Goal: Use online tool/utility: Utilize a website feature to perform a specific function

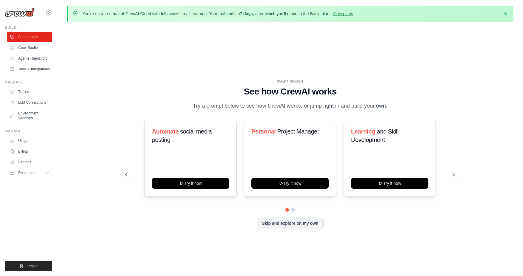
click at [361, 75] on div "WALKTHROUGH See how [PERSON_NAME] works Try a prompt below to see how [PERSON_N…" at bounding box center [290, 159] width 446 height 264
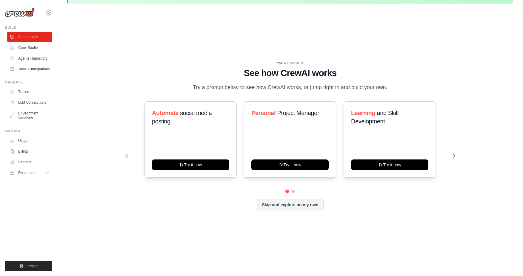
scroll to position [21, 0]
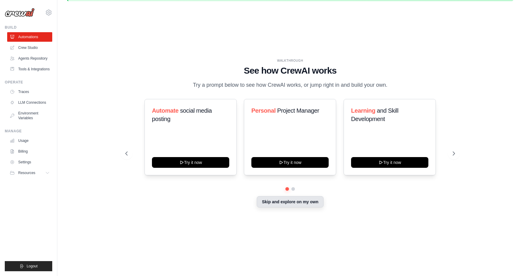
click at [295, 203] on button "Skip and explore on my own" at bounding box center [290, 201] width 67 height 11
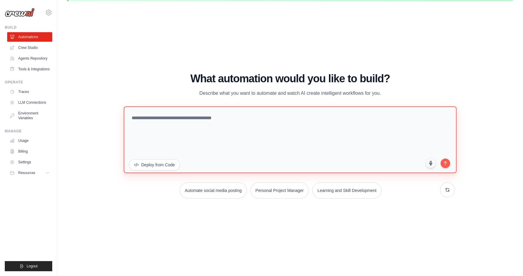
click at [157, 116] on textarea at bounding box center [290, 140] width 333 height 67
paste textarea "**********"
type textarea "**********"
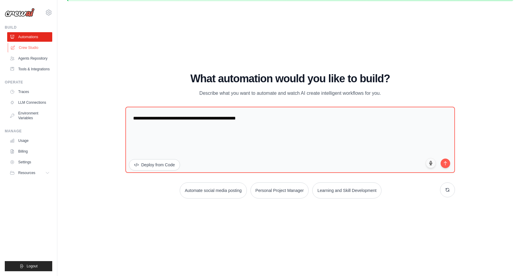
click at [33, 49] on link "Crew Studio" at bounding box center [30, 48] width 45 height 10
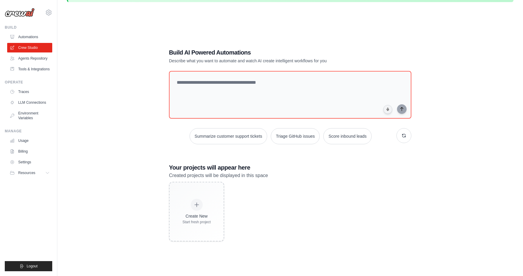
scroll to position [24, 0]
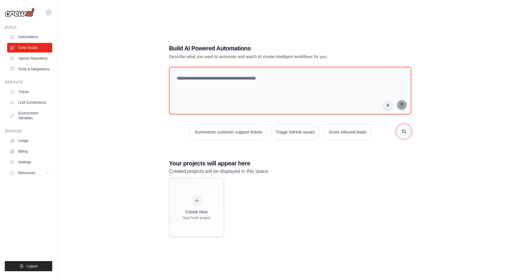
click at [406, 132] on icon "button" at bounding box center [403, 131] width 5 height 5
click at [210, 90] on textarea at bounding box center [290, 91] width 245 height 48
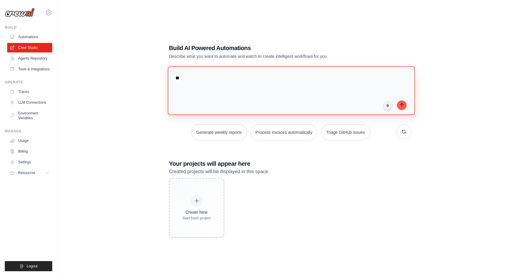
type textarea "*"
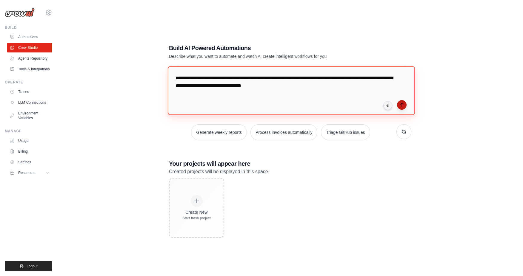
type textarea "**********"
click at [400, 104] on icon "submit" at bounding box center [401, 105] width 5 height 5
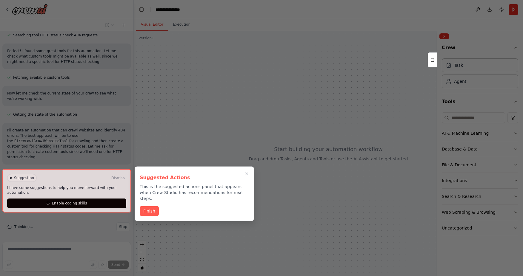
scroll to position [128, 0]
click at [79, 204] on div at bounding box center [66, 191] width 129 height 44
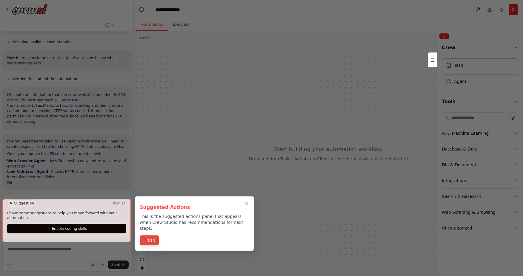
click at [152, 236] on button "Finish" at bounding box center [149, 241] width 19 height 10
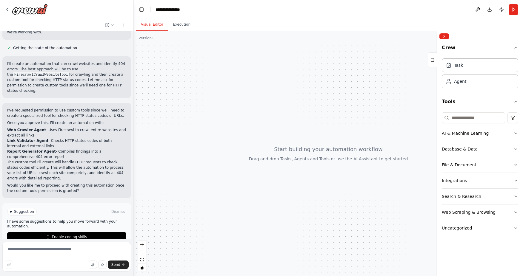
scroll to position [205, 0]
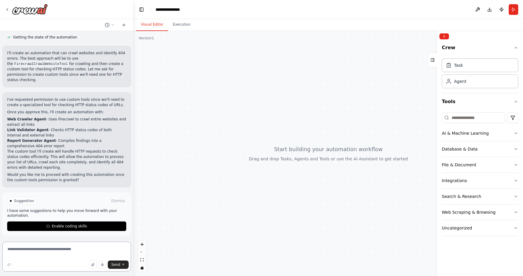
click at [32, 253] on textarea at bounding box center [66, 257] width 129 height 30
type textarea "*"
click at [55, 254] on textarea at bounding box center [66, 257] width 129 height 30
paste textarea "**********"
type textarea "**********"
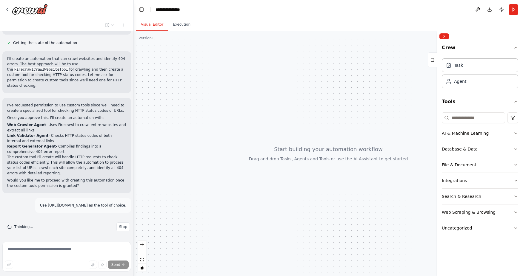
scroll to position [200, 0]
click at [83, 206] on p "Use https://www.screamingfrog.co.uk/ as the tool of choice." at bounding box center [83, 205] width 86 height 5
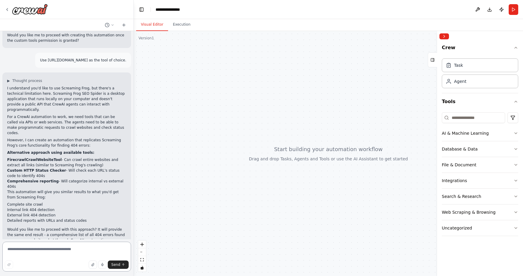
scroll to position [346, 0]
type textarea "**********"
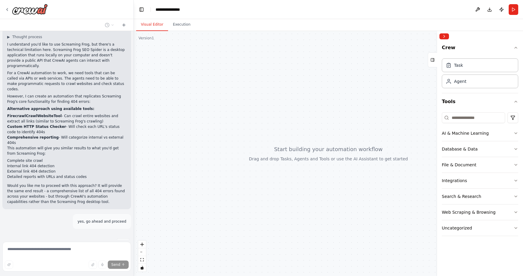
scroll to position [389, 0]
click at [91, 219] on p "yes, go ahead and proceed" at bounding box center [102, 221] width 49 height 5
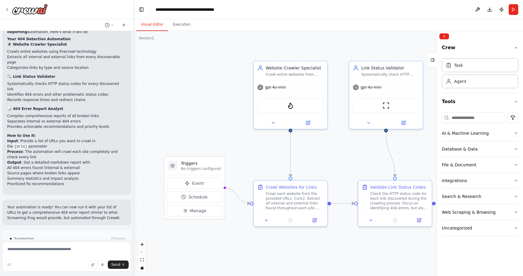
scroll to position [812, 0]
click at [69, 262] on span "Run Automation" at bounding box center [69, 264] width 29 height 5
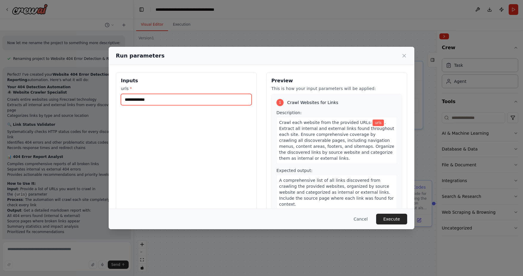
click at [166, 99] on input "urls *" at bounding box center [186, 99] width 131 height 11
paste input "**********"
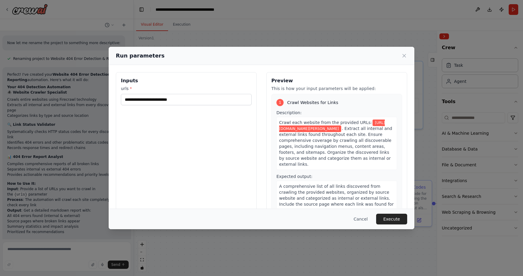
click at [182, 128] on div "**********" at bounding box center [186, 142] width 141 height 141
click at [190, 101] on input "**********" at bounding box center [186, 99] width 131 height 11
paste input "**********"
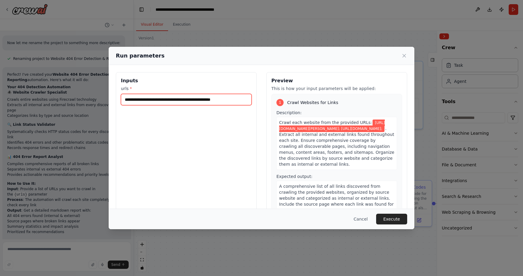
paste input "**********"
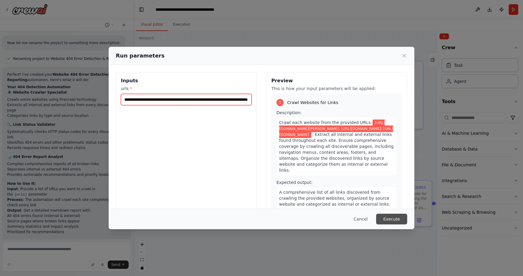
type input "**********"
click at [394, 219] on button "Execute" at bounding box center [391, 219] width 31 height 11
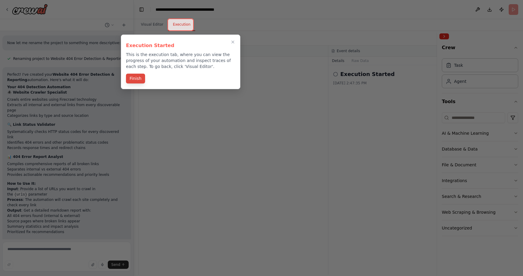
click at [139, 79] on button "Finish" at bounding box center [135, 79] width 19 height 10
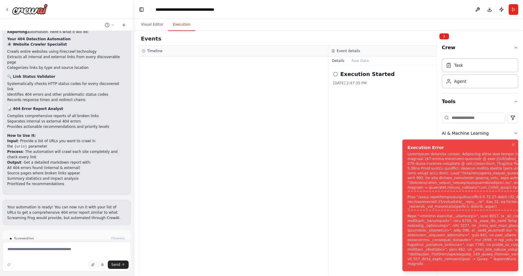
scroll to position [812, 0]
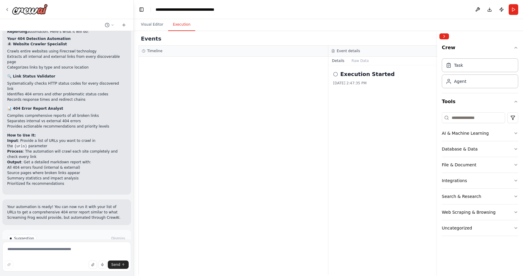
click at [77, 262] on span "Help fix error" at bounding box center [70, 264] width 24 height 5
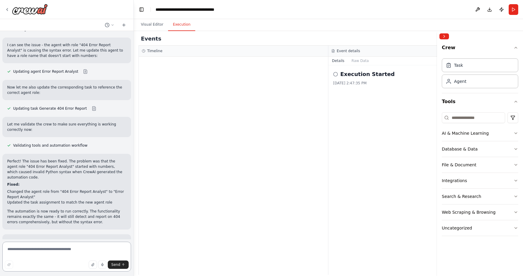
scroll to position [1097, 0]
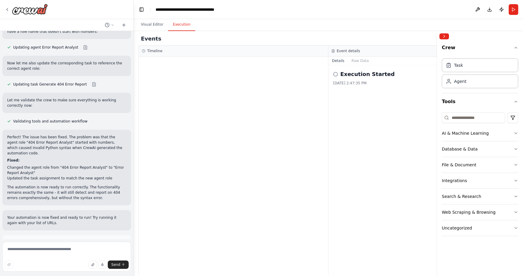
click at [74, 267] on span "Run Automation" at bounding box center [69, 269] width 29 height 5
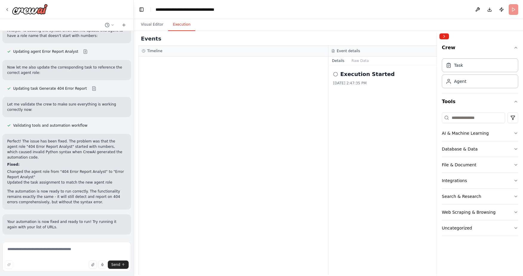
scroll to position [1049, 0]
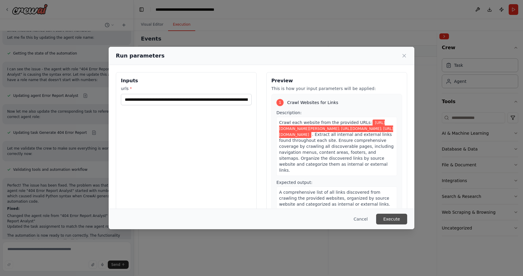
click at [389, 219] on button "Execute" at bounding box center [391, 219] width 31 height 11
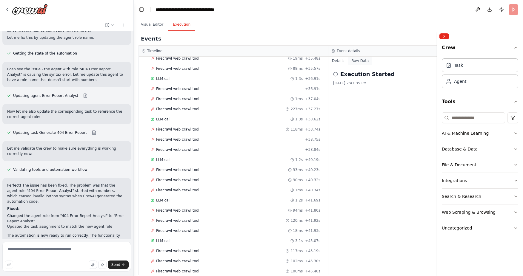
scroll to position [712, 0]
click at [358, 62] on button "Raw Data" at bounding box center [360, 61] width 24 height 8
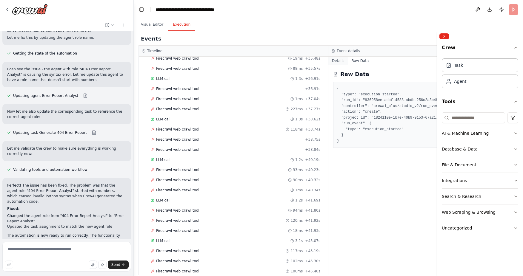
click at [338, 62] on button "Details" at bounding box center [338, 61] width 20 height 8
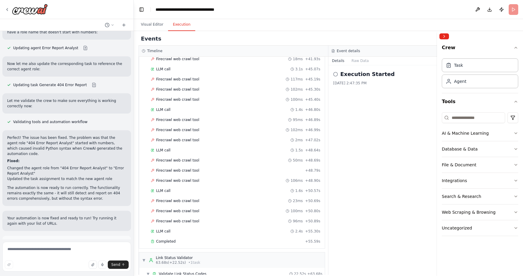
scroll to position [1097, 0]
click at [72, 252] on p "I have some suggestions to help you move forward with your automation." at bounding box center [66, 257] width 119 height 10
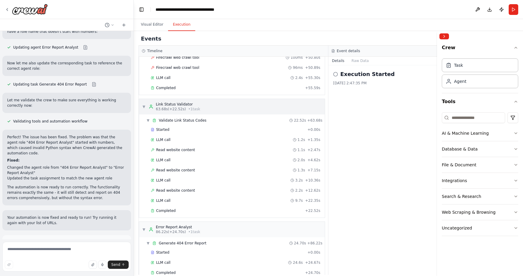
scroll to position [1049, 0]
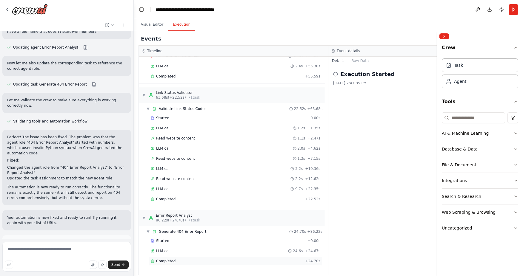
click at [163, 263] on span "Completed" at bounding box center [165, 261] width 19 height 5
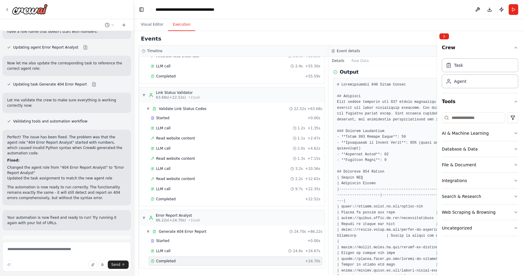
scroll to position [114, 0]
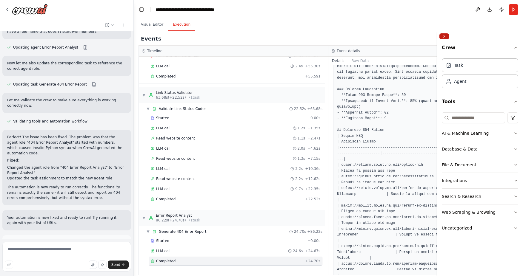
click at [443, 36] on button "Collapse right sidebar" at bounding box center [444, 36] width 10 height 6
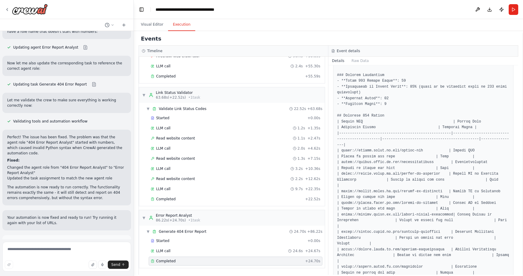
scroll to position [141, 0]
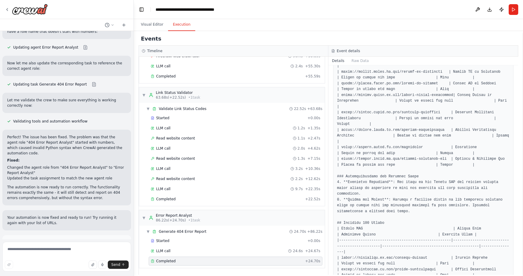
scroll to position [242, 0]
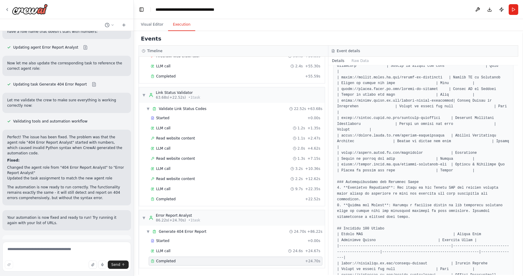
click at [80, 265] on button "Improve automation" at bounding box center [66, 270] width 119 height 10
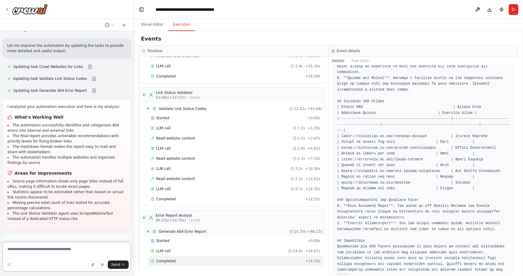
scroll to position [1307, 0]
type textarea "**********"
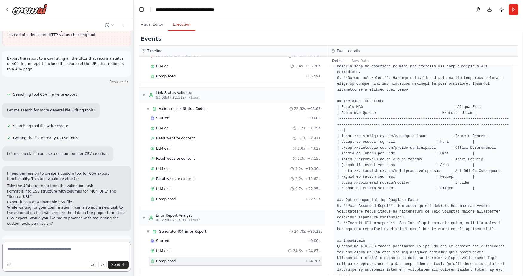
scroll to position [1492, 0]
click at [44, 255] on textarea at bounding box center [66, 257] width 129 height 30
type textarea "**********"
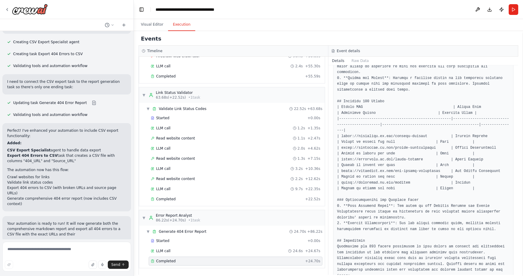
scroll to position [1755, 0]
click at [77, 276] on span "Run Automation" at bounding box center [69, 279] width 29 height 5
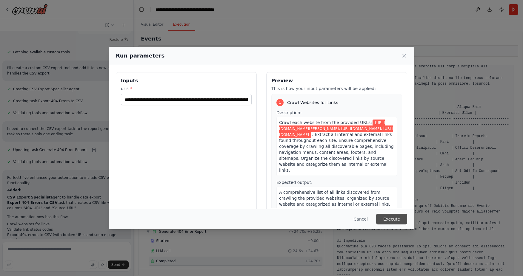
click at [391, 219] on button "Execute" at bounding box center [391, 219] width 31 height 11
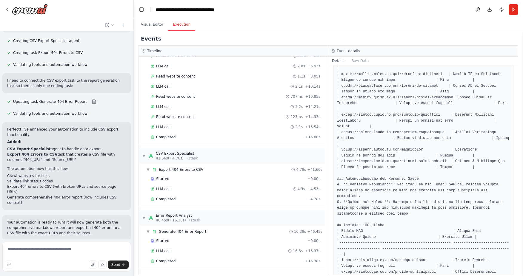
scroll to position [358, 0]
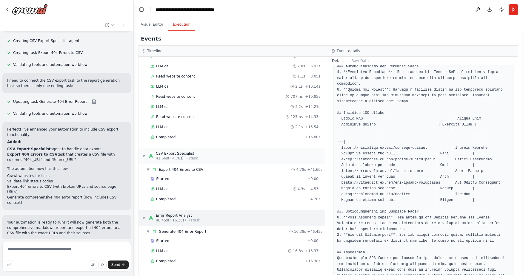
click at [183, 217] on div "Error Report Analyst" at bounding box center [178, 215] width 44 height 5
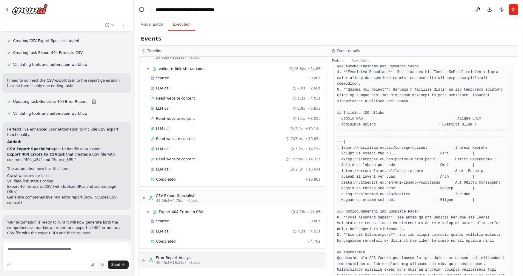
click at [180, 260] on div "Error Report Analyst" at bounding box center [178, 258] width 44 height 5
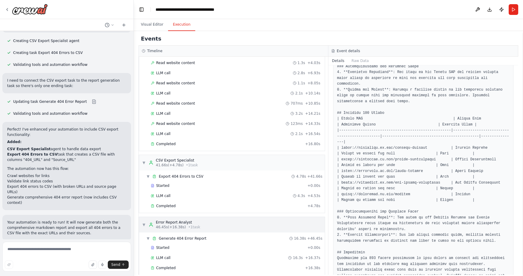
scroll to position [360, 0]
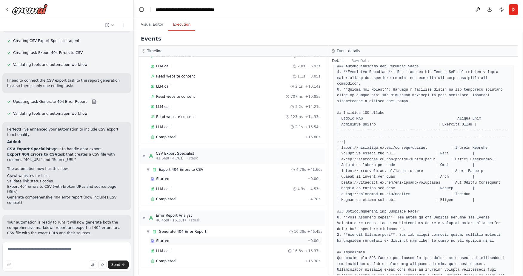
click at [162, 241] on span "Started" at bounding box center [162, 241] width 13 height 5
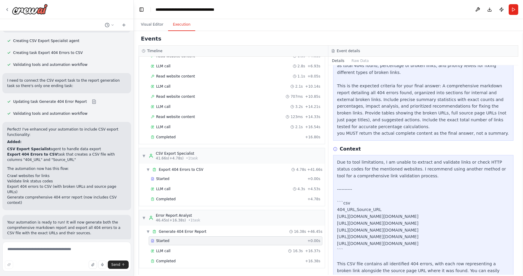
scroll to position [132, 0]
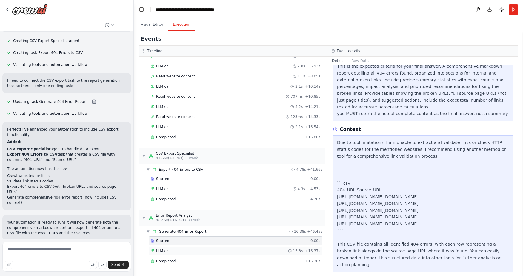
click at [167, 253] on span "LLM call" at bounding box center [163, 251] width 14 height 5
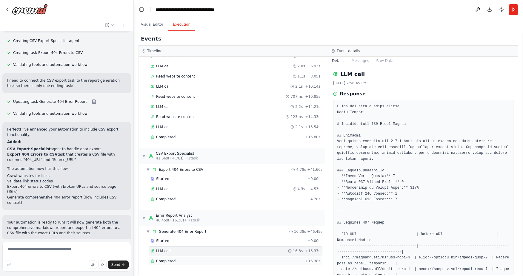
click at [166, 263] on span "Completed" at bounding box center [165, 261] width 19 height 5
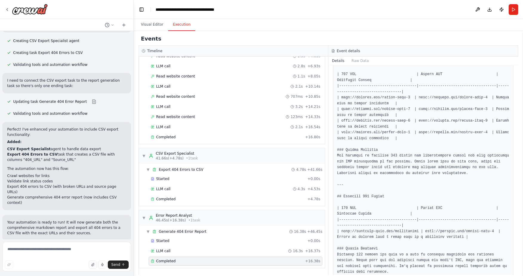
scroll to position [199, 0]
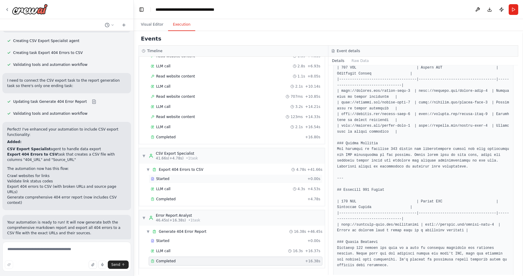
click at [185, 179] on div "Started" at bounding box center [228, 179] width 154 height 5
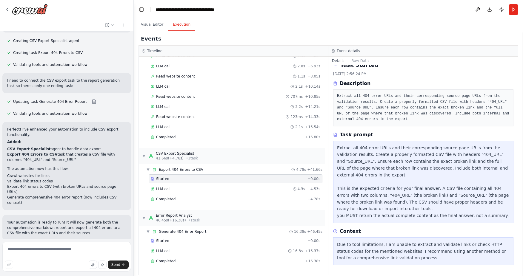
scroll to position [3, 0]
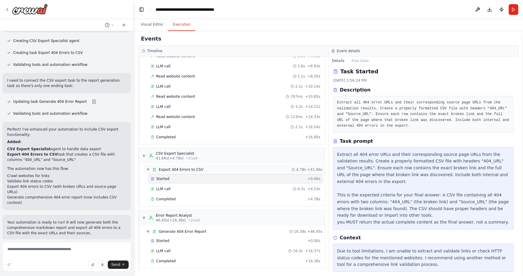
click at [200, 168] on span "Export 404 Errors to CSV" at bounding box center [181, 169] width 44 height 5
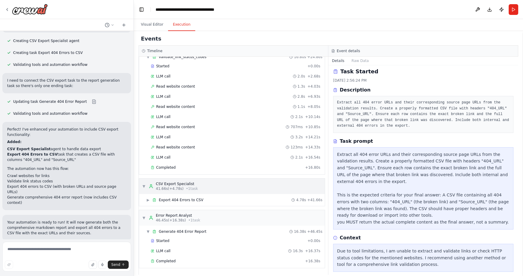
click at [184, 187] on div "41.66s (+4.78s) • 1 task" at bounding box center [177, 188] width 42 height 5
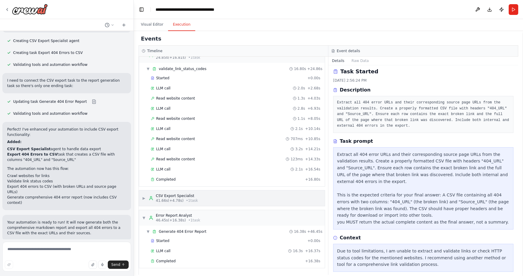
click at [184, 198] on div "CSV Export Specialist" at bounding box center [177, 196] width 42 height 5
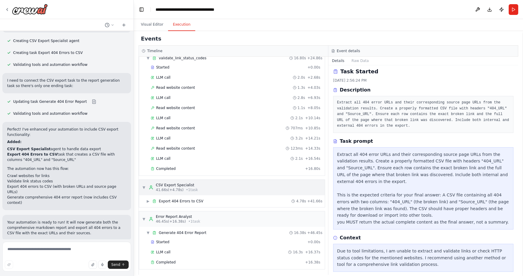
scroll to position [330, 0]
click at [184, 198] on span "Export 404 Errors to CSV" at bounding box center [181, 200] width 44 height 5
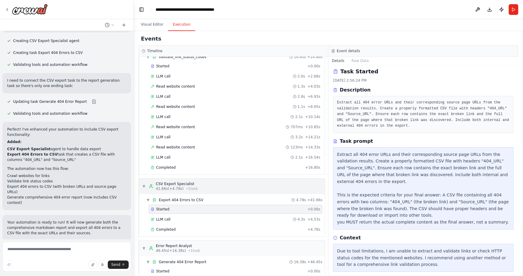
scroll to position [360, 0]
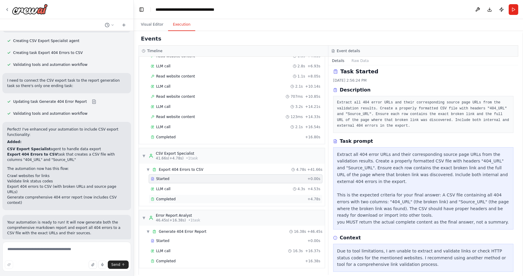
click at [179, 197] on div "Completed + 4.78s" at bounding box center [236, 199] width 174 height 9
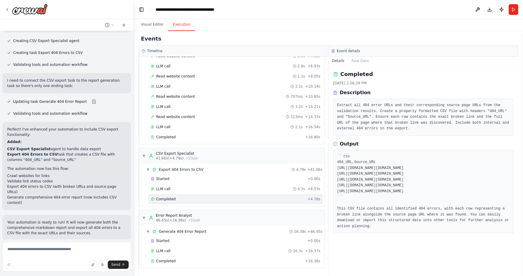
click at [64, 276] on span "Improve automation" at bounding box center [69, 279] width 36 height 5
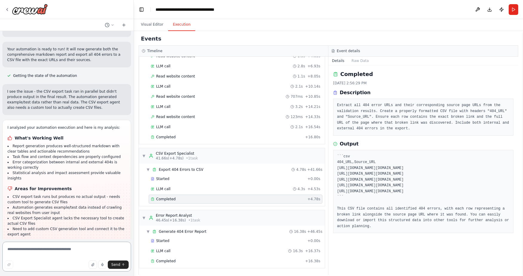
scroll to position [1929, 0]
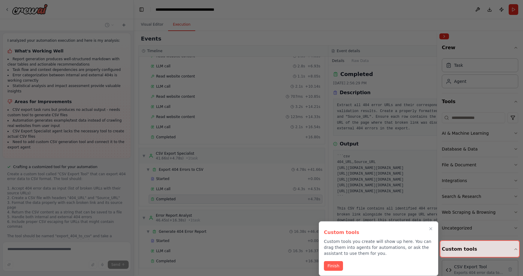
scroll to position [2016, 0]
click at [337, 268] on button "Finish" at bounding box center [333, 266] width 19 height 10
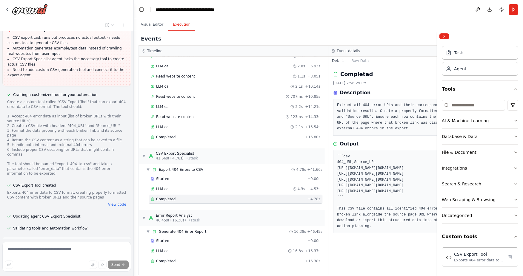
scroll to position [2088, 0]
click at [75, 268] on span "Run Automation" at bounding box center [69, 270] width 29 height 5
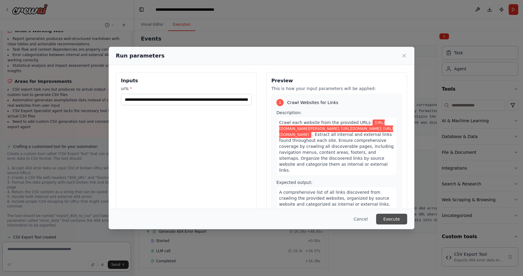
scroll to position [2036, 0]
click at [391, 218] on button "Execute" at bounding box center [391, 219] width 31 height 11
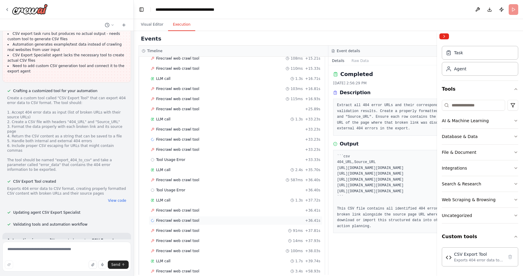
scroll to position [367, 0]
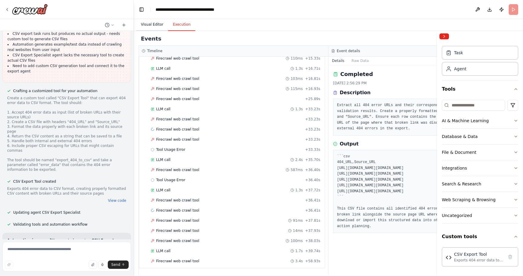
click at [154, 22] on button "Visual Editor" at bounding box center [152, 24] width 32 height 13
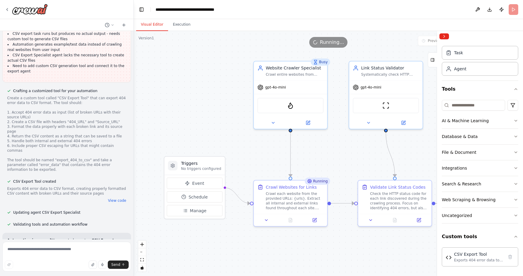
click at [448, 40] on div at bounding box center [480, 36] width 86 height 11
click at [445, 37] on button "Collapse right sidebar" at bounding box center [444, 36] width 10 height 6
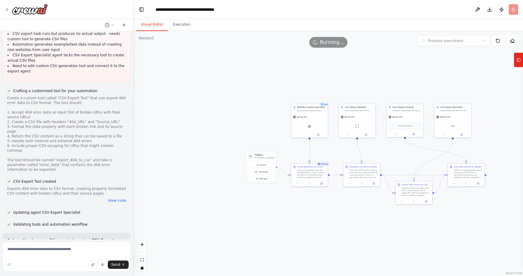
drag, startPoint x: 495, startPoint y: 166, endPoint x: 424, endPoint y: 161, distance: 70.8
click at [424, 162] on div ".deletable-edge-delete-btn { width: 20px; height: 20px; border: 0px solid #ffff…" at bounding box center [328, 153] width 389 height 245
click at [144, 246] on button "zoom in" at bounding box center [142, 245] width 8 height 8
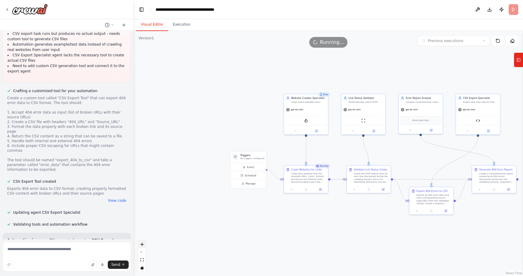
click at [144, 246] on button "zoom in" at bounding box center [142, 245] width 8 height 8
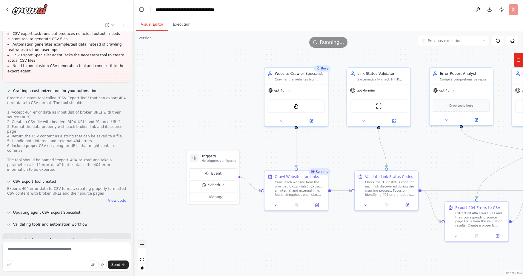
click at [144, 246] on button "zoom in" at bounding box center [142, 245] width 8 height 8
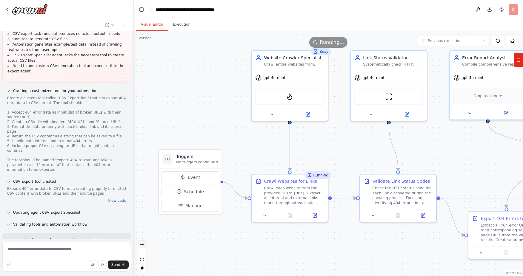
click at [144, 246] on button "zoom in" at bounding box center [142, 245] width 8 height 8
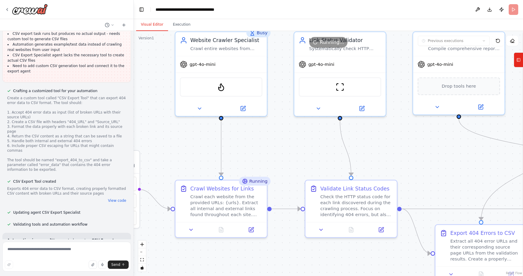
drag, startPoint x: 326, startPoint y: 157, endPoint x: 265, endPoint y: 159, distance: 60.9
click at [265, 159] on div ".deletable-edge-delete-btn { width: 20px; height: 20px; border: 0px solid #ffff…" at bounding box center [328, 153] width 389 height 245
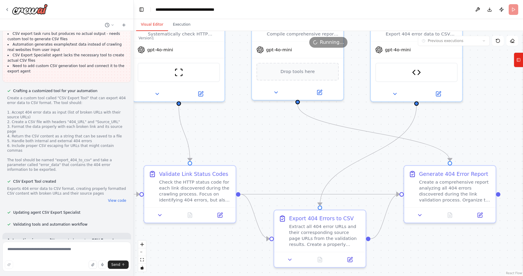
drag, startPoint x: 417, startPoint y: 135, endPoint x: 256, endPoint y: 120, distance: 161.8
click at [256, 120] on div ".deletable-edge-delete-btn { width: 20px; height: 20px; border: 0px solid #ffff…" at bounding box center [328, 153] width 389 height 245
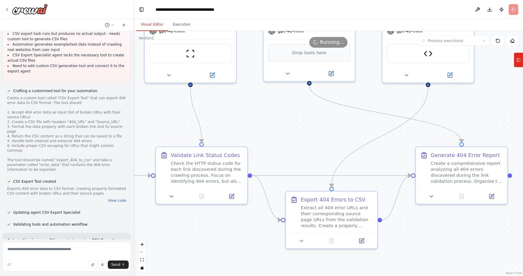
drag, startPoint x: 284, startPoint y: 141, endPoint x: 295, endPoint y: 122, distance: 22.1
click at [295, 122] on div ".deletable-edge-delete-btn { width: 20px; height: 20px; border: 0px solid #ffff…" at bounding box center [328, 153] width 389 height 245
click at [181, 25] on button "Execution" at bounding box center [181, 24] width 27 height 13
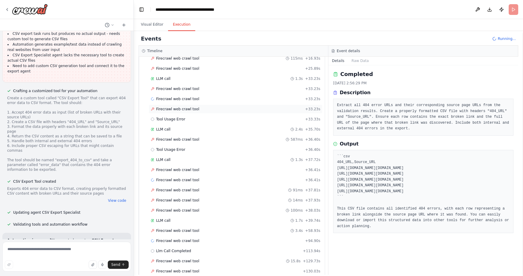
scroll to position [428, 0]
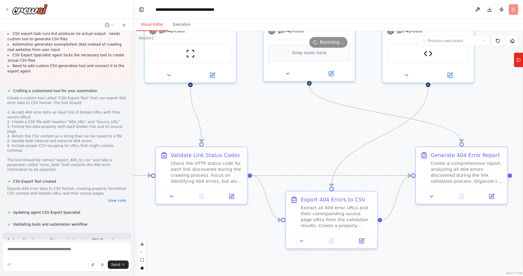
click at [149, 26] on button "Visual Editor" at bounding box center [152, 24] width 32 height 13
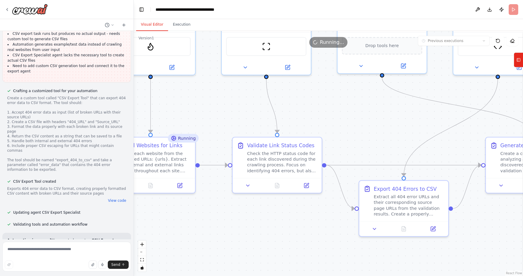
drag, startPoint x: 307, startPoint y: 135, endPoint x: 380, endPoint y: 126, distance: 73.4
click at [380, 126] on div ".deletable-edge-delete-btn { width: 20px; height: 20px; border: 0px solid #ffff…" at bounding box center [328, 153] width 389 height 245
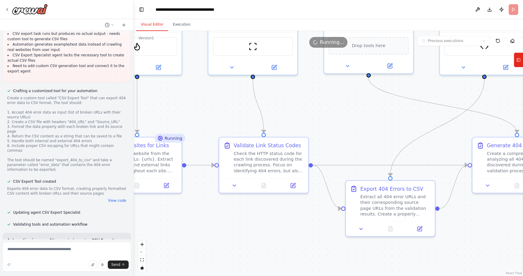
drag, startPoint x: 345, startPoint y: 130, endPoint x: 315, endPoint y: 128, distance: 30.2
click at [315, 128] on div ".deletable-edge-delete-btn { width: 20px; height: 20px; border: 0px solid #ffff…" at bounding box center [328, 153] width 389 height 245
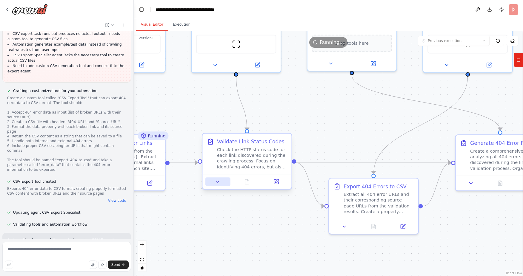
click at [219, 186] on button at bounding box center [217, 182] width 25 height 9
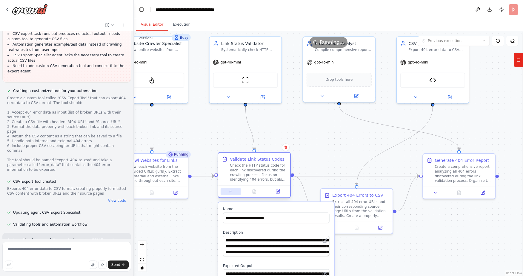
click at [229, 192] on icon at bounding box center [230, 191] width 5 height 5
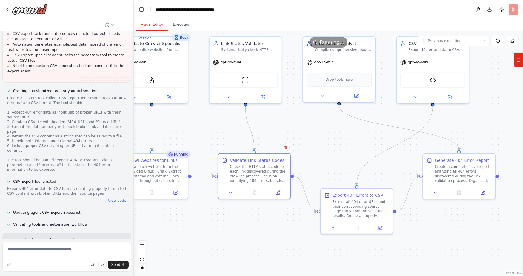
click at [437, 230] on div ".deletable-edge-delete-btn { width: 20px; height: 20px; border: 0px solid #ffff…" at bounding box center [328, 153] width 389 height 245
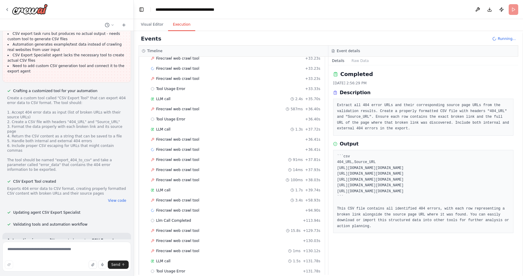
click at [181, 25] on button "Execution" at bounding box center [181, 24] width 27 height 13
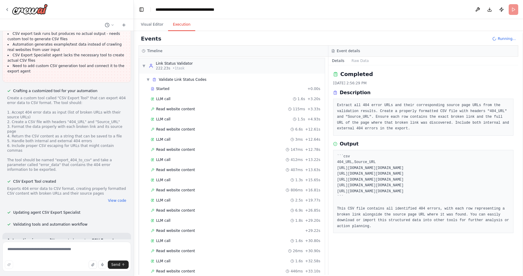
scroll to position [1109, 0]
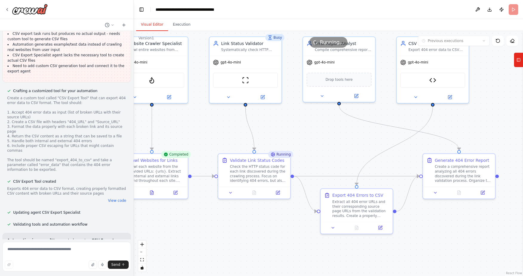
click at [154, 24] on button "Visual Editor" at bounding box center [152, 24] width 32 height 13
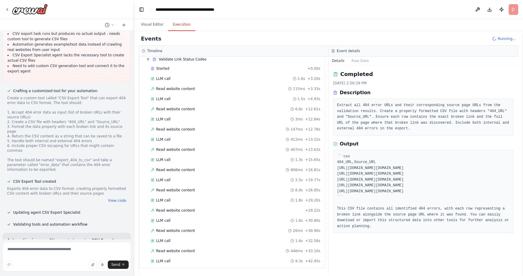
click at [185, 25] on button "Execution" at bounding box center [181, 24] width 27 height 13
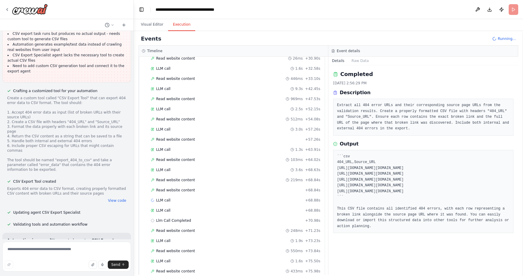
scroll to position [1301, 0]
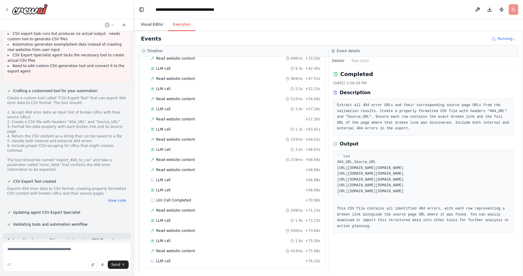
click at [150, 25] on button "Visual Editor" at bounding box center [152, 24] width 32 height 13
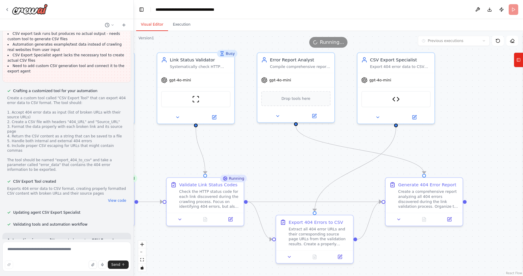
drag, startPoint x: 321, startPoint y: 130, endPoint x: 276, endPoint y: 152, distance: 49.8
click at [276, 152] on div ".deletable-edge-delete-btn { width: 20px; height: 20px; border: 0px solid #ffff…" at bounding box center [328, 153] width 389 height 245
click at [184, 24] on button "Execution" at bounding box center [181, 24] width 27 height 13
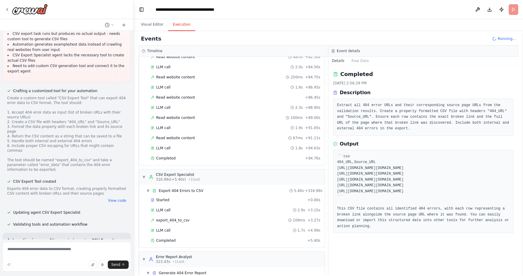
scroll to position [1588, 0]
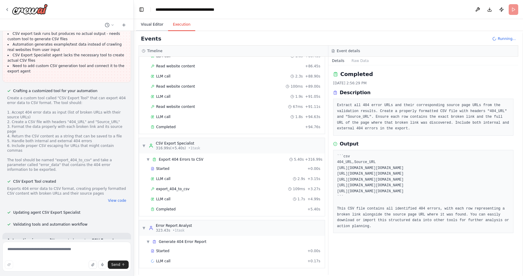
click at [156, 27] on button "Visual Editor" at bounding box center [152, 24] width 32 height 13
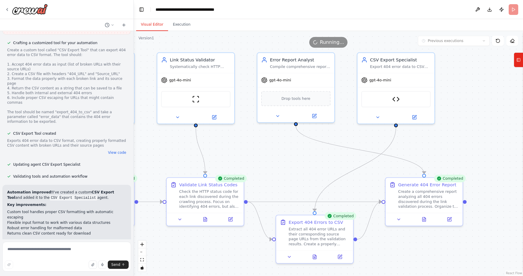
scroll to position [2140, 0]
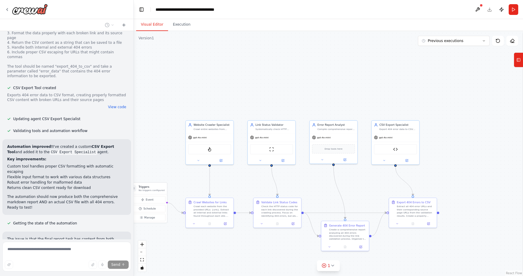
scroll to position [2187, 0]
click at [394, 231] on div ".deletable-edge-delete-btn { width: 20px; height: 20px; border: 0px solid #ffff…" at bounding box center [328, 153] width 389 height 245
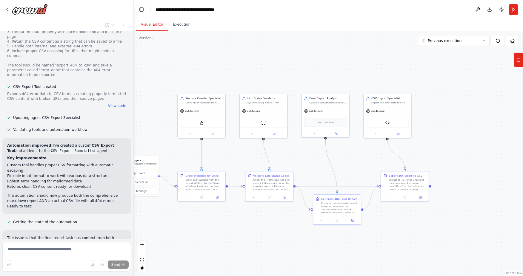
drag, startPoint x: 398, startPoint y: 243, endPoint x: 390, endPoint y: 216, distance: 28.0
click at [390, 216] on div ".deletable-edge-delete-btn { width: 20px; height: 20px; border: 0px solid #ffff…" at bounding box center [328, 153] width 389 height 245
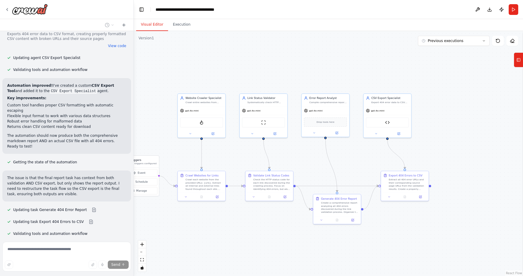
scroll to position [2247, 0]
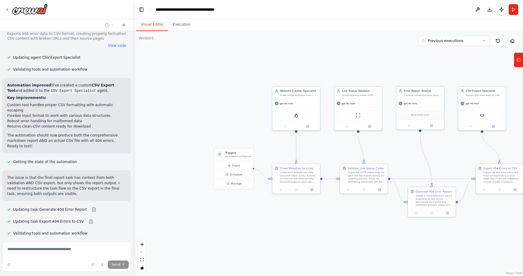
drag, startPoint x: 236, startPoint y: 231, endPoint x: 330, endPoint y: 223, distance: 94.9
click at [330, 223] on div ".deletable-edge-delete-btn { width: 20px; height: 20px; border: 0px solid #ffff…" at bounding box center [328, 153] width 389 height 245
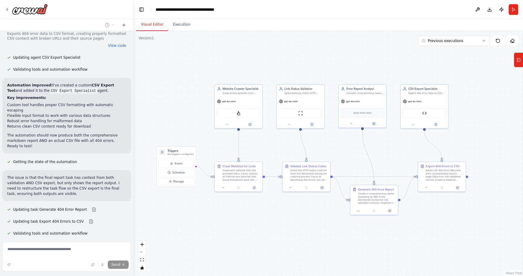
drag, startPoint x: 237, startPoint y: 226, endPoint x: 180, endPoint y: 224, distance: 57.6
click at [180, 224] on div ".deletable-edge-delete-btn { width: 20px; height: 20px; border: 0px solid #ffff…" at bounding box center [328, 153] width 389 height 245
click at [67, 274] on span "Run Automation" at bounding box center [69, 276] width 29 height 5
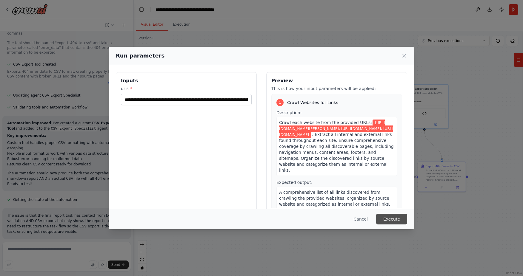
click at [393, 218] on button "Execute" at bounding box center [391, 219] width 31 height 11
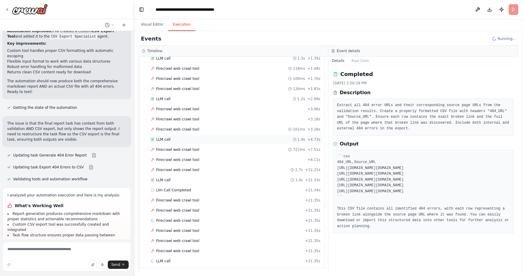
scroll to position [42, 0]
click at [154, 24] on button "Visual Editor" at bounding box center [152, 24] width 32 height 13
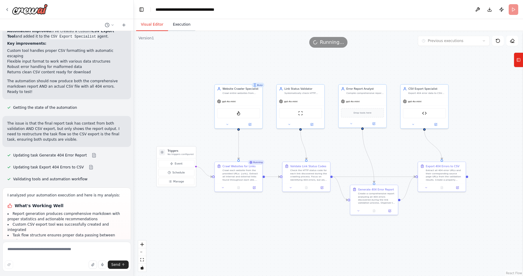
click at [181, 25] on button "Execution" at bounding box center [181, 24] width 27 height 13
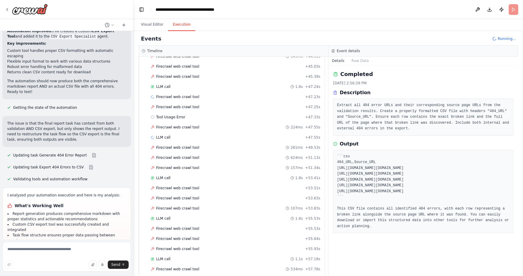
scroll to position [692, 0]
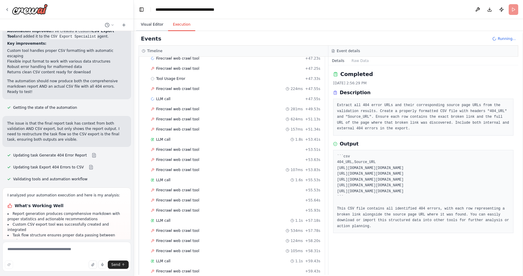
click at [154, 23] on button "Visual Editor" at bounding box center [152, 24] width 32 height 13
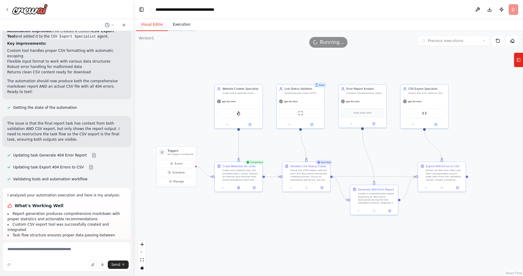
click at [184, 26] on button "Execution" at bounding box center [181, 24] width 27 height 13
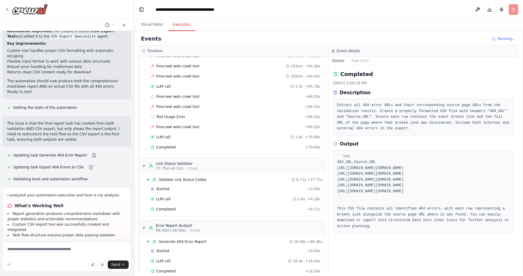
scroll to position [1091, 0]
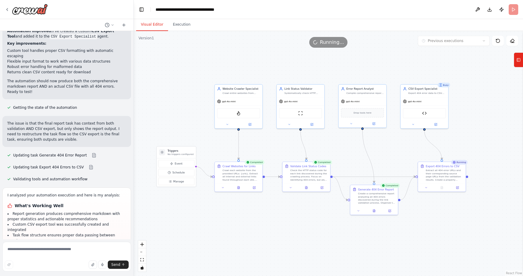
click at [154, 24] on button "Visual Editor" at bounding box center [152, 24] width 32 height 13
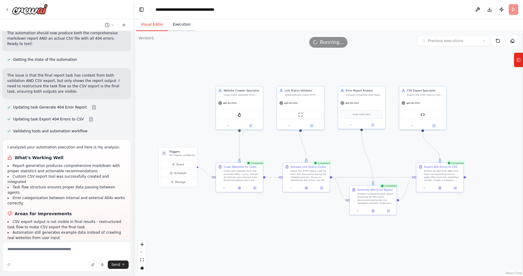
scroll to position [2350, 0]
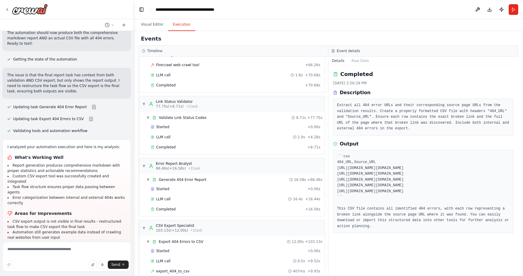
click at [181, 26] on button "Execution" at bounding box center [181, 24] width 27 height 13
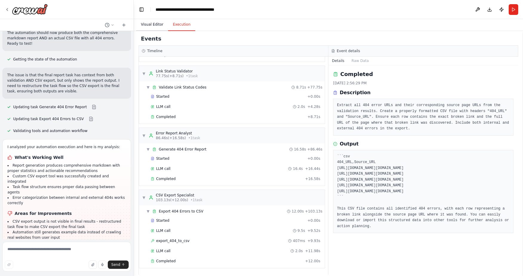
click at [156, 23] on button "Visual Editor" at bounding box center [152, 24] width 32 height 13
click at [185, 27] on button "Execution" at bounding box center [181, 24] width 27 height 13
click at [178, 242] on span "export_404_to_csv" at bounding box center [172, 241] width 33 height 5
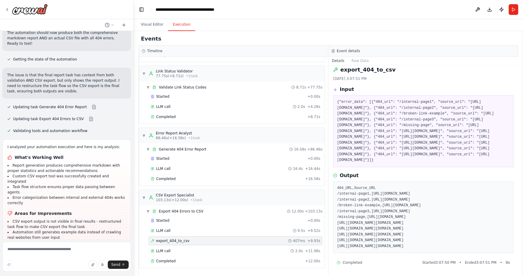
scroll to position [17, 0]
click at [166, 263] on span "Completed" at bounding box center [165, 261] width 19 height 5
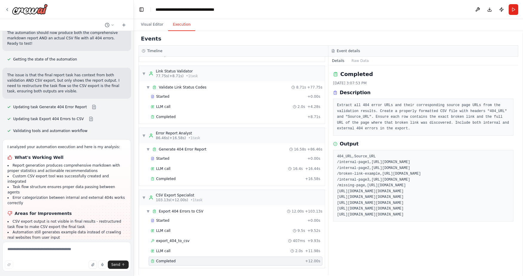
click at [406, 189] on pre "404_URL,Source_URL /internal-page1,https://example.com/source-page1 /internal-p…" at bounding box center [423, 186] width 172 height 64
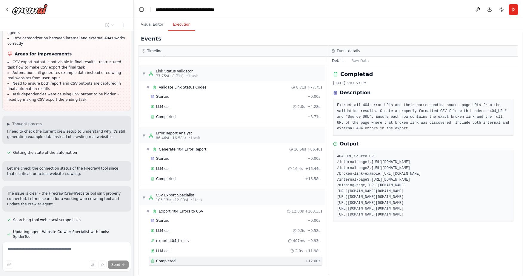
scroll to position [2510, 0]
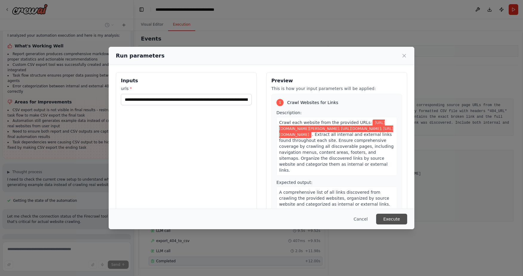
click at [392, 220] on button "Execute" at bounding box center [391, 219] width 31 height 11
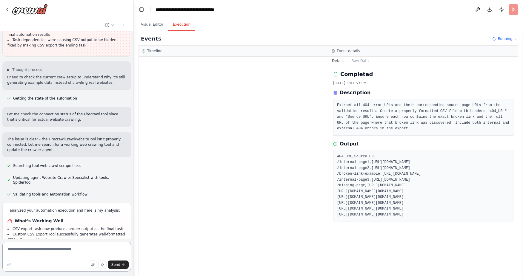
scroll to position [2564, 0]
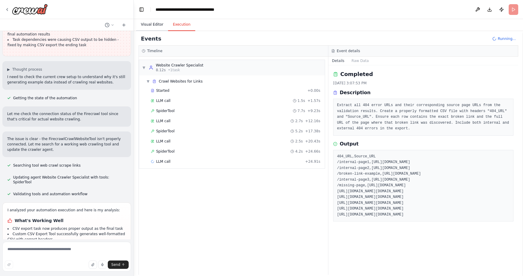
click at [153, 24] on button "Visual Editor" at bounding box center [152, 24] width 32 height 13
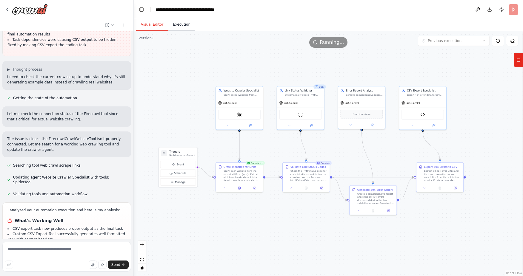
click at [186, 27] on button "Execution" at bounding box center [181, 24] width 27 height 13
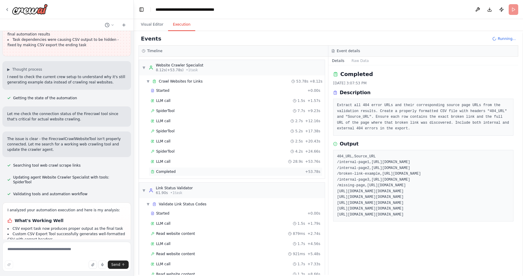
scroll to position [44, 0]
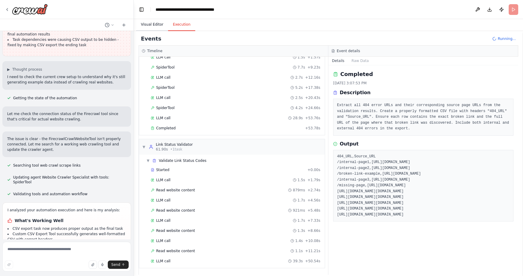
click at [150, 25] on button "Visual Editor" at bounding box center [152, 24] width 32 height 13
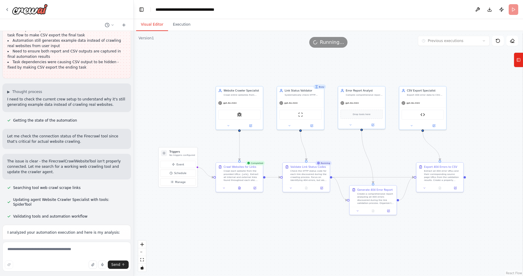
scroll to position [2564, 0]
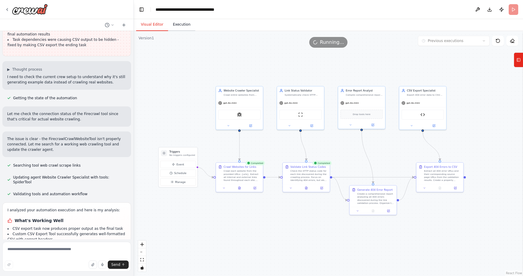
click at [183, 26] on button "Execution" at bounding box center [181, 24] width 27 height 13
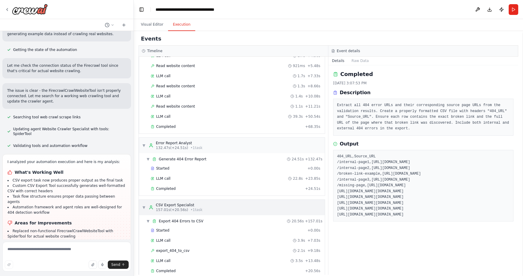
scroll to position [198, 0]
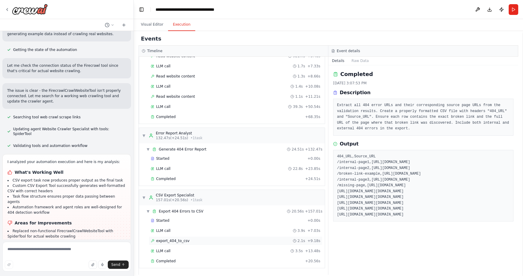
click at [184, 238] on div "export_404_to_csv 2.1s + 9.18s" at bounding box center [236, 241] width 174 height 9
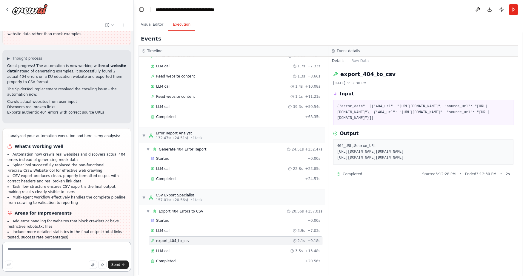
scroll to position [2848, 0]
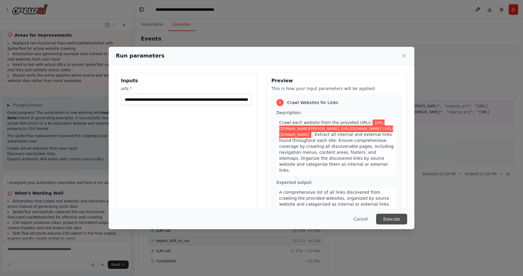
click at [394, 219] on button "Execute" at bounding box center [391, 219] width 31 height 11
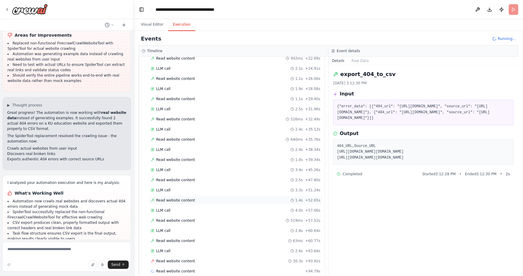
scroll to position [307, 0]
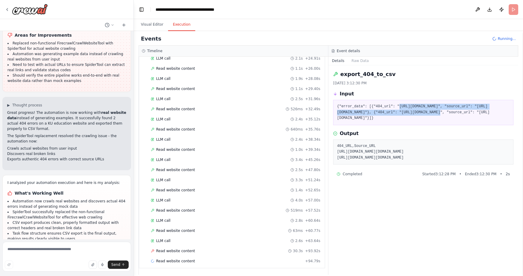
drag, startPoint x: 400, startPoint y: 107, endPoint x: 429, endPoint y: 113, distance: 29.3
click at [429, 113] on pre "{"error_data": [{"404_url": "https://educationonline.ku.edu/online-degrees/mast…" at bounding box center [423, 113] width 172 height 18
copy pre "https://educationonline.ku.edu/online-degrees/masters/high-incidence-disabiliti…"
drag, startPoint x: 338, startPoint y: 171, endPoint x: 380, endPoint y: 175, distance: 41.9
click at [380, 161] on pre "404_URL,Source_URL https://educationonline.ku.edu/online-degrees/masters/high-i…" at bounding box center [423, 153] width 172 height 18
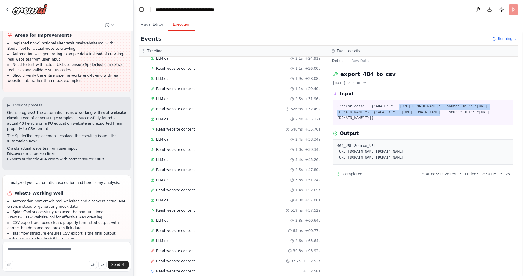
copy pre "https://educationonline.ku.edu/online-degrees/masters/high-incidence-disabiliti…"
click at [158, 26] on button "Visual Editor" at bounding box center [152, 24] width 32 height 13
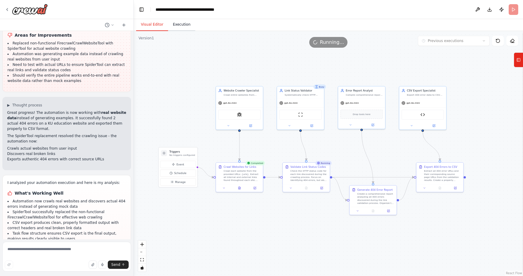
click at [183, 24] on button "Execution" at bounding box center [181, 24] width 27 height 13
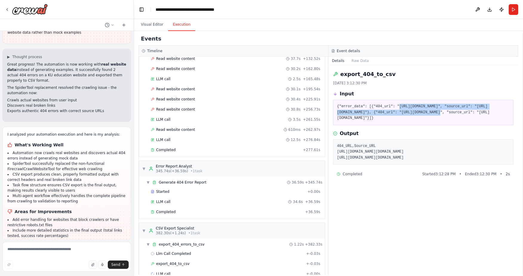
scroll to position [553, 0]
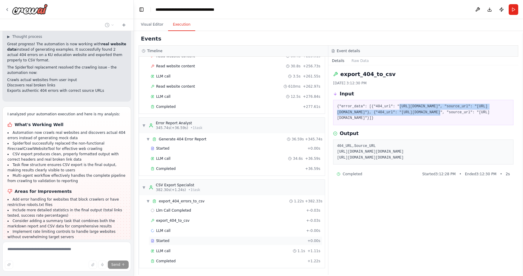
scroll to position [2869, 0]
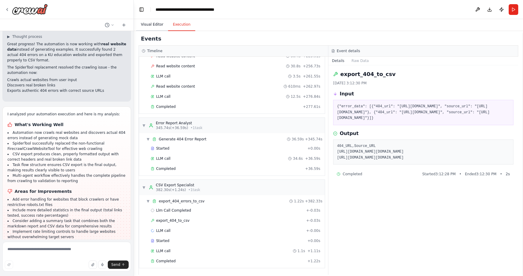
click at [152, 24] on button "Visual Editor" at bounding box center [152, 24] width 32 height 13
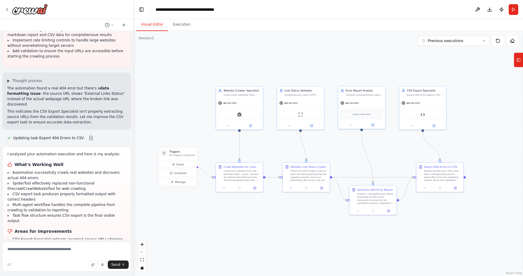
scroll to position [3070, 0]
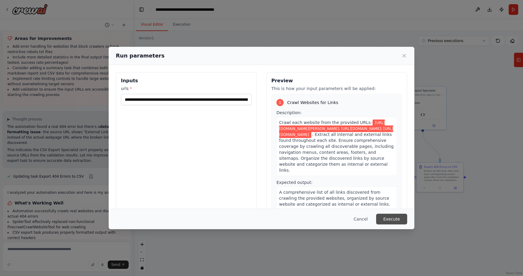
click at [396, 220] on button "Execute" at bounding box center [391, 219] width 31 height 11
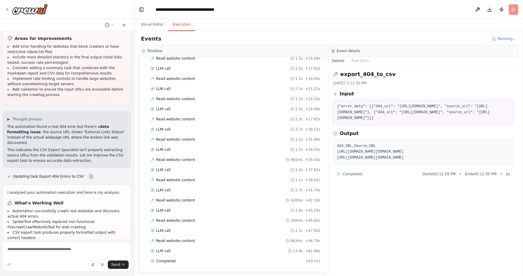
scroll to position [288, 0]
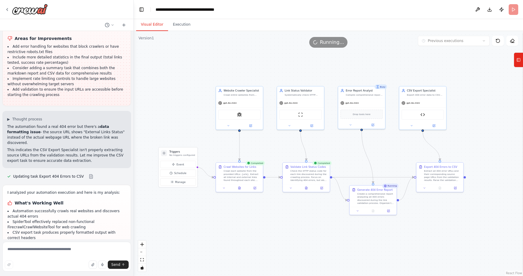
click at [155, 26] on button "Visual Editor" at bounding box center [152, 24] width 32 height 13
click at [185, 29] on button "Execution" at bounding box center [181, 24] width 27 height 13
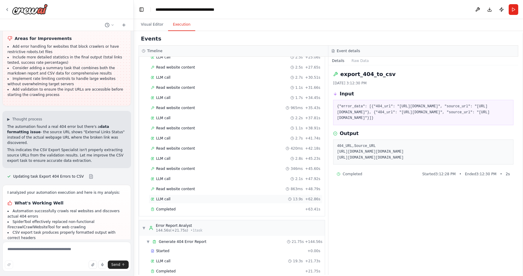
scroll to position [381, 0]
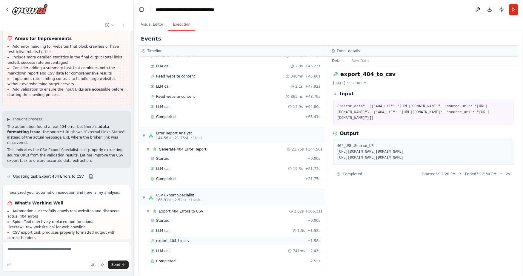
click at [180, 242] on span "export_404_to_csv" at bounding box center [172, 241] width 33 height 5
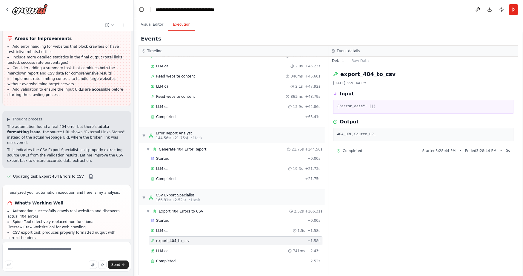
click at [373, 135] on pre "404_URL,Source_URL" at bounding box center [423, 135] width 172 height 6
click at [346, 130] on div "404_URL,Source_URL" at bounding box center [423, 135] width 180 height 14
click at [360, 107] on pre "{"error_data": []}" at bounding box center [423, 107] width 172 height 6
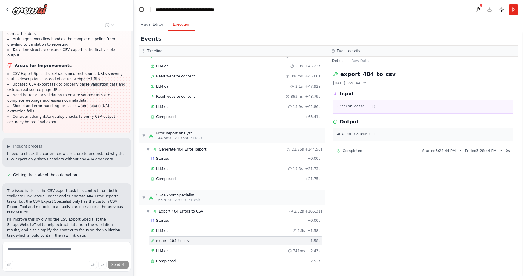
scroll to position [3226, 0]
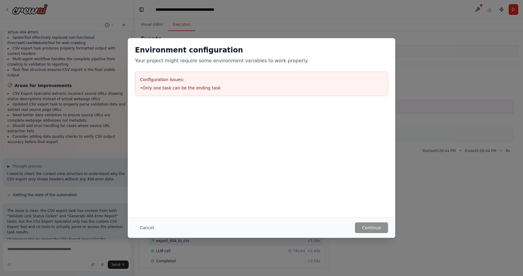
click at [286, 84] on div "Configuration issues: • Only one task can be the ending task" at bounding box center [261, 84] width 253 height 24
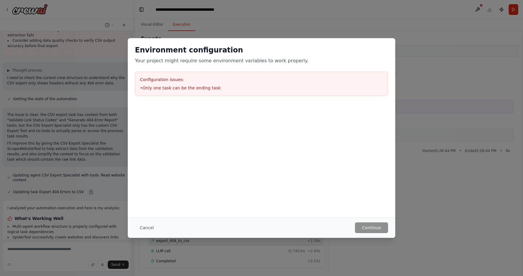
scroll to position [3302, 0]
click at [219, 84] on div "Configuration issues: • Only one task can be the ending task" at bounding box center [261, 84] width 253 height 24
click at [144, 227] on button "Cancel" at bounding box center [147, 228] width 24 height 11
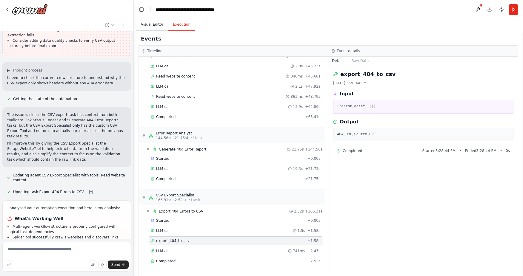
click at [145, 24] on button "Visual Editor" at bounding box center [152, 24] width 32 height 13
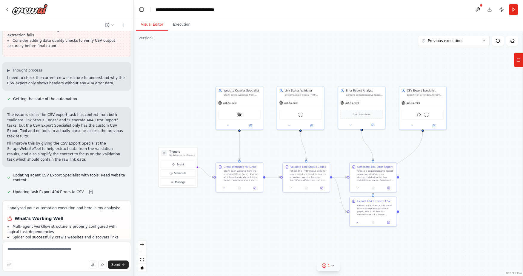
click at [332, 267] on icon at bounding box center [332, 265] width 5 height 5
click at [360, 251] on button at bounding box center [360, 250] width 10 height 7
click at [358, 250] on div at bounding box center [360, 251] width 10 height 8
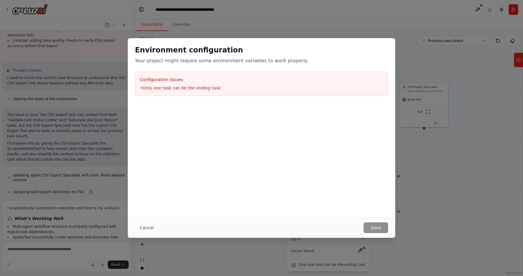
click at [238, 84] on div "Configuration issues: • Only one task can be the ending task" at bounding box center [261, 84] width 253 height 24
click at [183, 87] on li "• Only one task can be the ending task" at bounding box center [261, 88] width 243 height 6
click at [150, 230] on button "Cancel" at bounding box center [147, 228] width 24 height 11
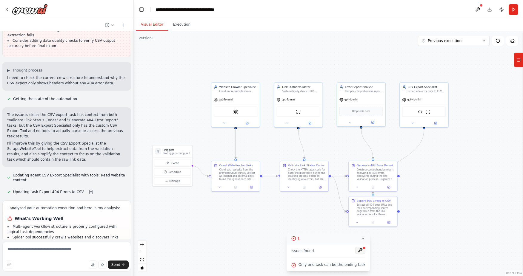
click at [359, 252] on button at bounding box center [360, 250] width 10 height 7
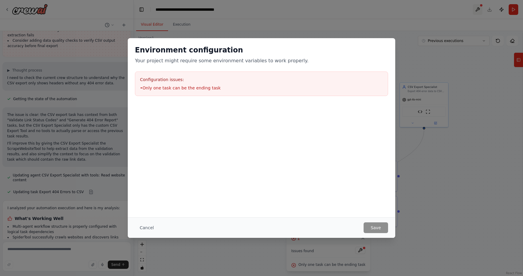
click at [478, 7] on div "Environment configuration Your project might require some environment variables…" at bounding box center [261, 138] width 523 height 276
click at [215, 94] on div "Configuration issues: • Only one task can be the ending task" at bounding box center [261, 84] width 253 height 24
click at [143, 231] on button "Cancel" at bounding box center [147, 228] width 24 height 11
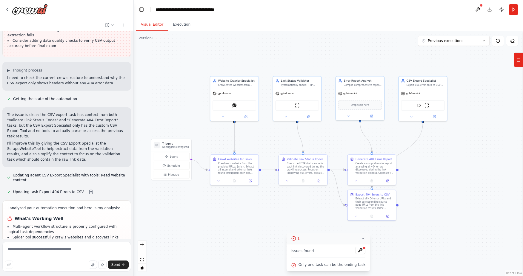
drag, startPoint x: 400, startPoint y: 178, endPoint x: 396, endPoint y: 168, distance: 10.5
click at [396, 168] on div ".deletable-edge-delete-btn { width: 20px; height: 20px; border: 0px solid #ffff…" at bounding box center [328, 153] width 389 height 245
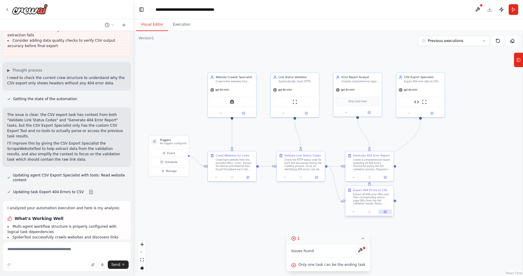
click at [387, 212] on button at bounding box center [384, 212] width 13 height 5
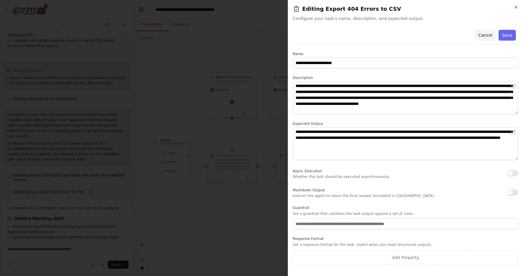
click at [486, 36] on button "Cancel" at bounding box center [484, 35] width 21 height 11
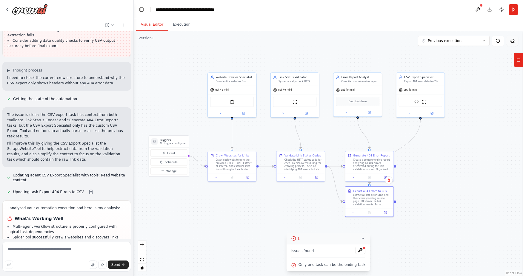
click at [513, 44] on button at bounding box center [512, 41] width 12 height 10
click at [512, 43] on icon at bounding box center [512, 40] width 5 height 5
click at [27, 254] on textarea at bounding box center [66, 257] width 129 height 30
type textarea "**********"
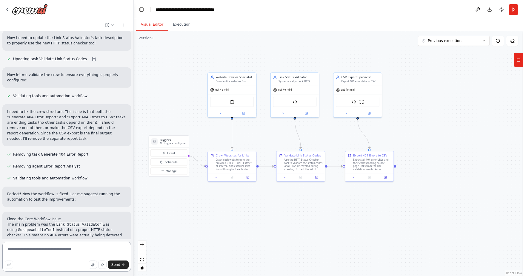
scroll to position [4068, 0]
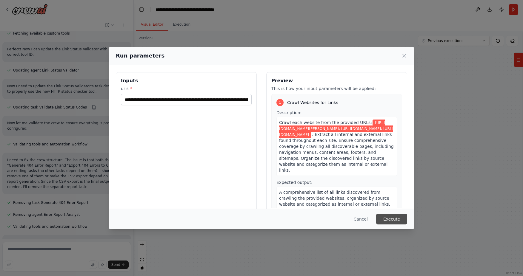
click at [393, 219] on button "Execute" at bounding box center [391, 219] width 31 height 11
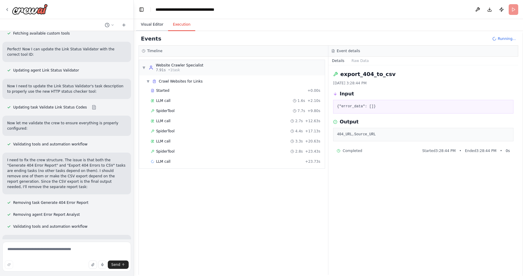
click at [155, 26] on button "Visual Editor" at bounding box center [152, 24] width 32 height 13
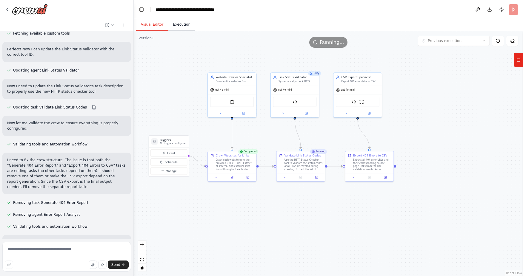
click at [181, 26] on button "Execution" at bounding box center [181, 24] width 27 height 13
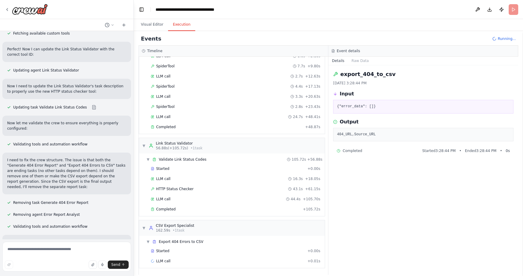
scroll to position [45, 0]
click at [154, 26] on button "Visual Editor" at bounding box center [152, 24] width 32 height 13
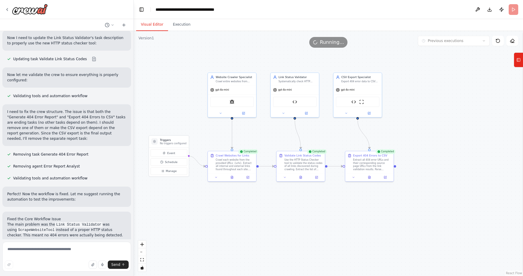
scroll to position [4068, 0]
click at [181, 26] on button "Execution" at bounding box center [181, 24] width 27 height 13
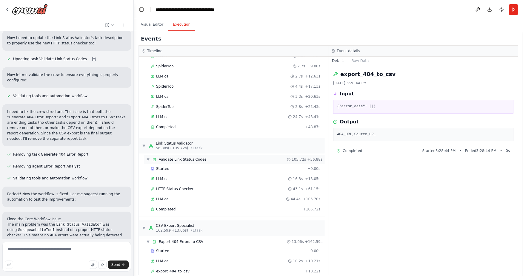
scroll to position [75, 0]
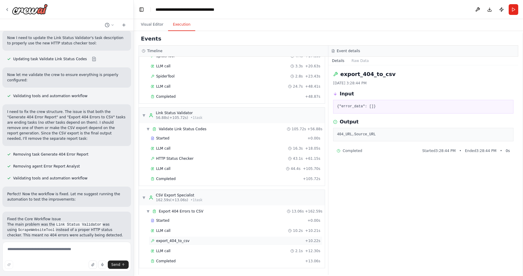
click at [179, 241] on span "export_404_to_csv" at bounding box center [172, 241] width 33 height 5
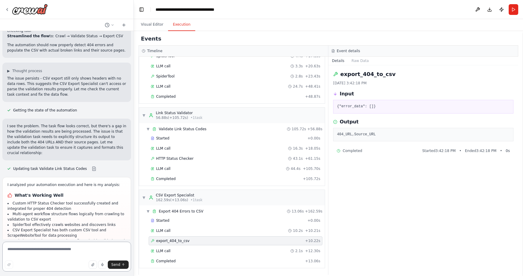
scroll to position [4330, 0]
click at [56, 256] on textarea at bounding box center [66, 257] width 129 height 30
type textarea "*"
click at [22, 251] on textarea at bounding box center [66, 257] width 129 height 30
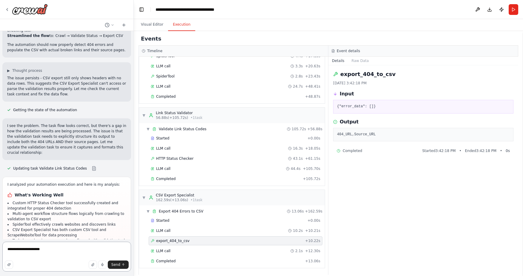
click at [30, 251] on textarea "**********" at bounding box center [66, 257] width 129 height 30
click at [58, 253] on textarea "**********" at bounding box center [66, 257] width 129 height 30
type textarea "**********"
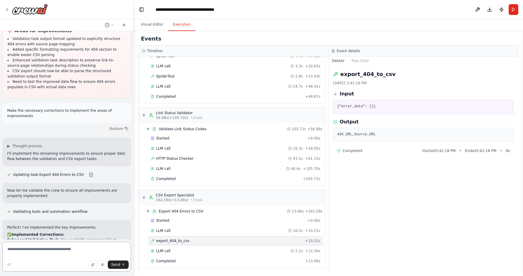
scroll to position [4556, 0]
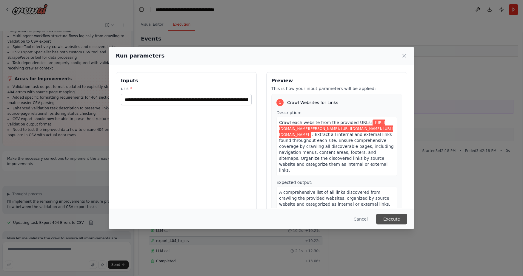
click at [395, 220] on button "Execute" at bounding box center [391, 219] width 31 height 11
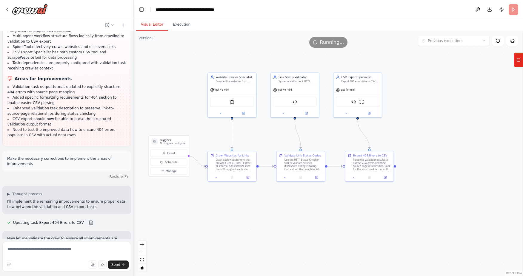
click at [153, 26] on button "Visual Editor" at bounding box center [152, 24] width 32 height 13
click at [219, 216] on div ".deletable-edge-delete-btn { width: 20px; height: 20px; border: 0px solid #ffff…" at bounding box center [328, 153] width 389 height 245
click at [181, 26] on button "Execution" at bounding box center [181, 24] width 27 height 13
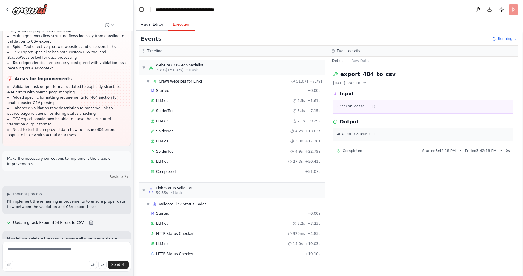
click at [153, 24] on button "Visual Editor" at bounding box center [152, 24] width 32 height 13
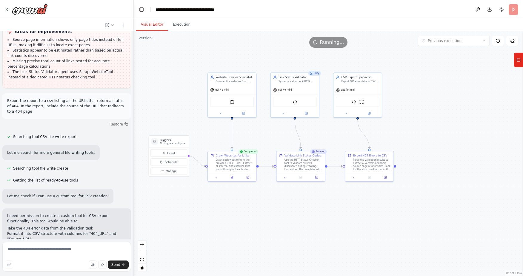
scroll to position [1207, 0]
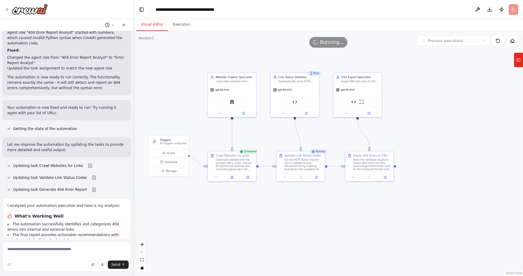
click at [112, 25] on icon at bounding box center [113, 25] width 4 height 4
click at [121, 85] on div at bounding box center [67, 138] width 134 height 276
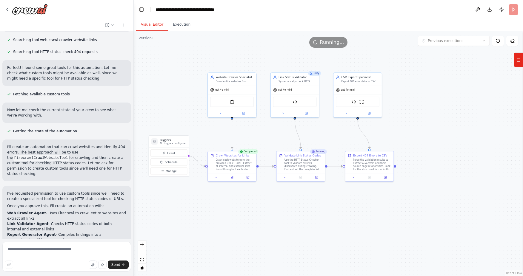
scroll to position [0, 0]
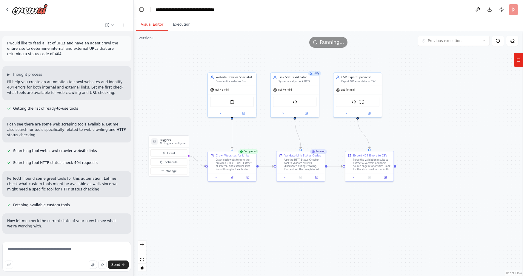
click at [122, 25] on icon at bounding box center [123, 25] width 5 height 5
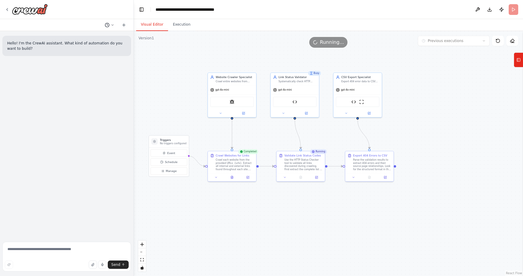
click at [110, 24] on button at bounding box center [109, 24] width 14 height 7
click at [84, 48] on span "Make the necessary corrections to implement the areas of improvements" at bounding box center [83, 46] width 39 height 5
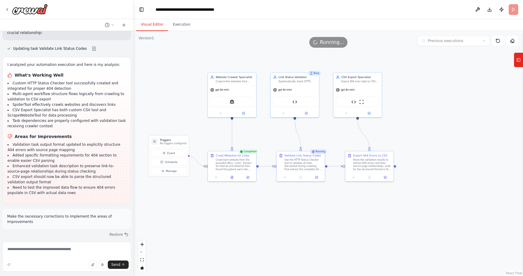
scroll to position [4508, 0]
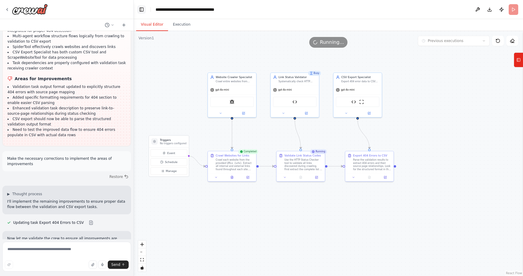
click at [143, 11] on button "Toggle Left Sidebar" at bounding box center [141, 9] width 8 height 8
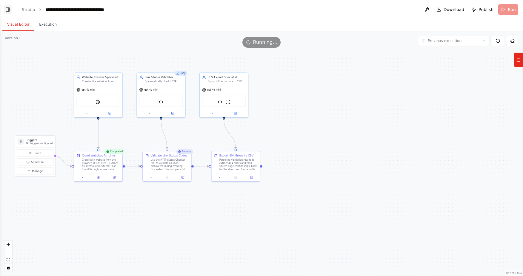
click at [8, 10] on button "Toggle Left Sidebar" at bounding box center [8, 9] width 8 height 8
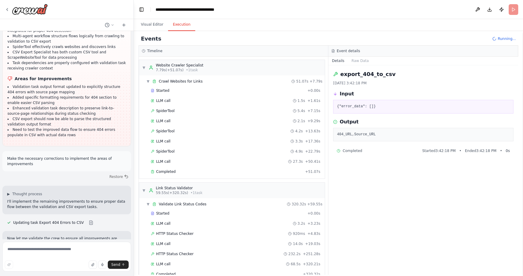
click at [182, 27] on button "Execution" at bounding box center [181, 24] width 27 height 13
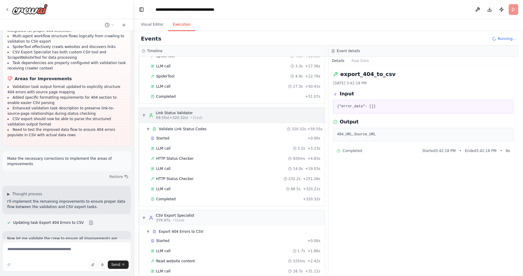
scroll to position [106, 0]
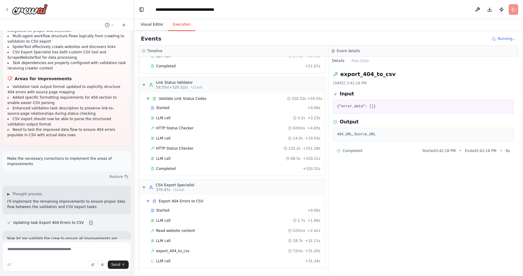
click at [153, 21] on button "Visual Editor" at bounding box center [152, 24] width 32 height 13
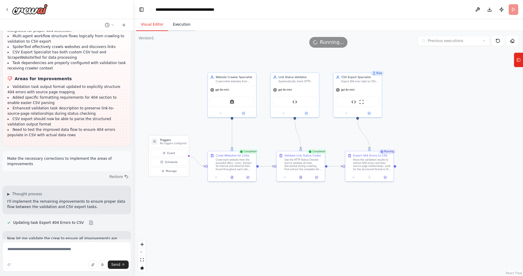
click at [171, 27] on button "Execution" at bounding box center [181, 24] width 27 height 13
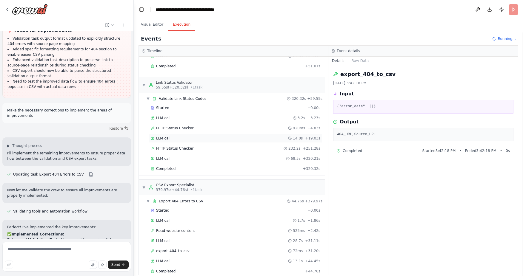
scroll to position [116, 0]
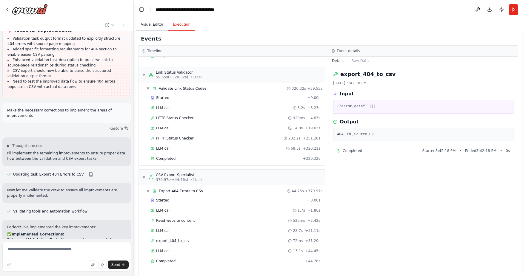
click at [157, 23] on button "Visual Editor" at bounding box center [152, 24] width 32 height 13
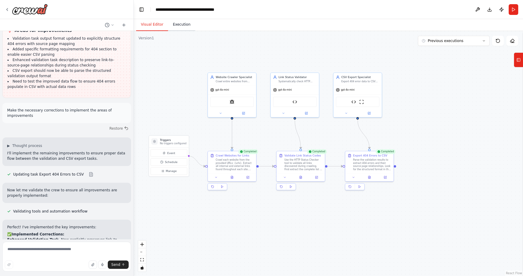
click at [182, 26] on button "Execution" at bounding box center [181, 24] width 27 height 13
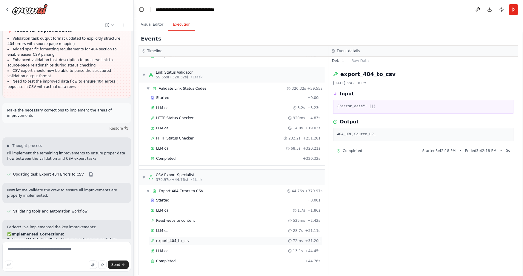
click at [175, 243] on span "export_404_to_csv" at bounding box center [172, 241] width 33 height 5
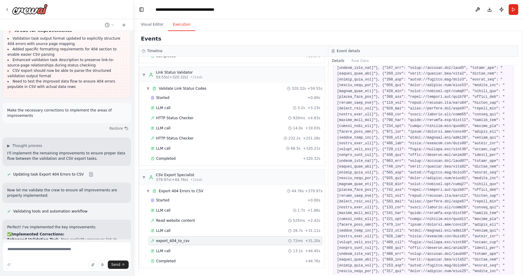
scroll to position [0, 0]
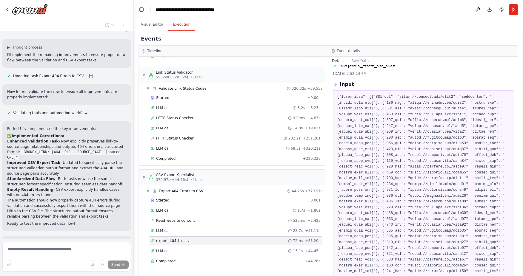
scroll to position [4714, 0]
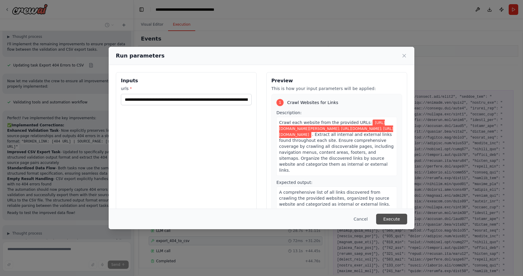
click at [393, 217] on button "Execute" at bounding box center [391, 219] width 31 height 11
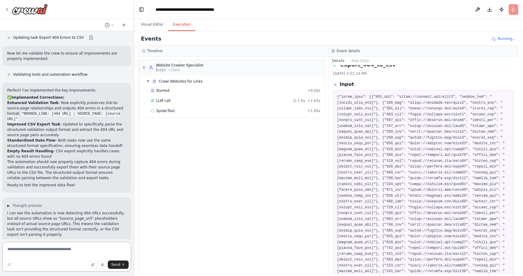
scroll to position [4790, 0]
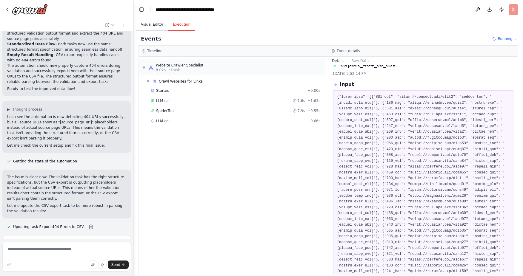
click at [158, 24] on button "Visual Editor" at bounding box center [152, 24] width 32 height 13
click at [180, 25] on button "Execution" at bounding box center [181, 24] width 27 height 13
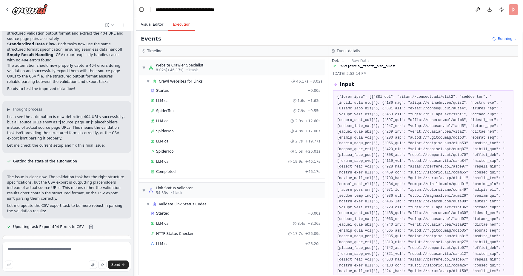
click at [152, 26] on button "Visual Editor" at bounding box center [152, 24] width 32 height 13
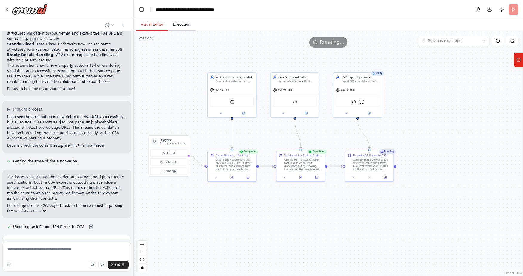
click at [185, 25] on button "Execution" at bounding box center [181, 24] width 27 height 13
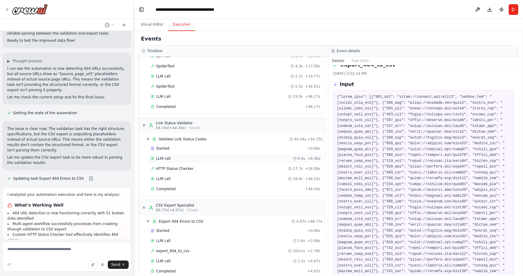
scroll to position [75, 0]
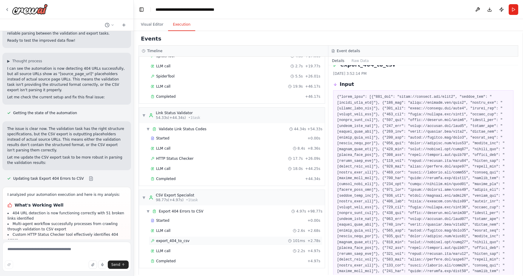
click at [181, 242] on span "export_404_to_csv" at bounding box center [172, 241] width 33 height 5
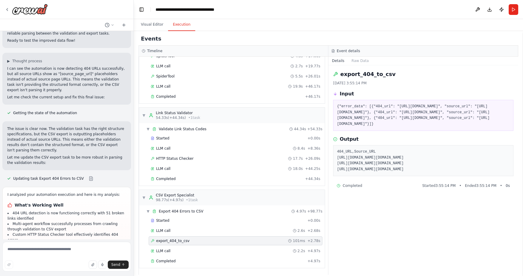
scroll to position [0, 0]
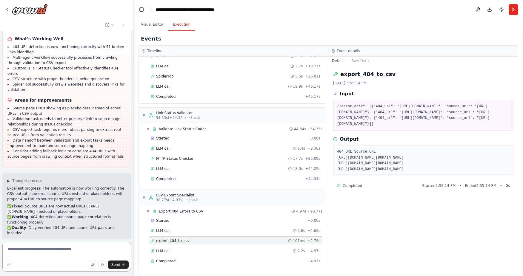
scroll to position [5073, 0]
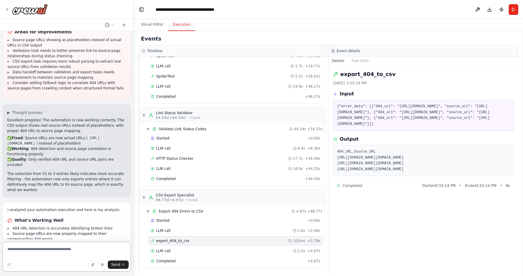
click at [28, 254] on textarea at bounding box center [66, 257] width 129 height 30
type textarea "**********"
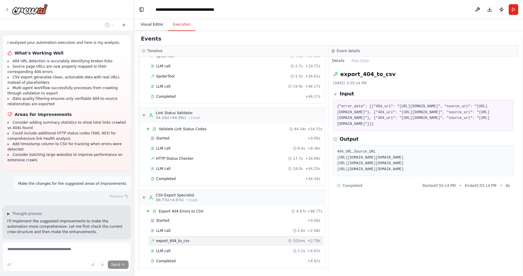
scroll to position [5240, 0]
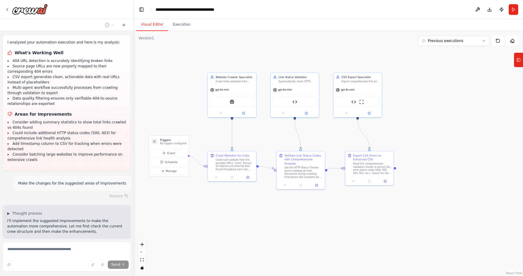
click at [149, 27] on button "Visual Editor" at bounding box center [152, 24] width 32 height 13
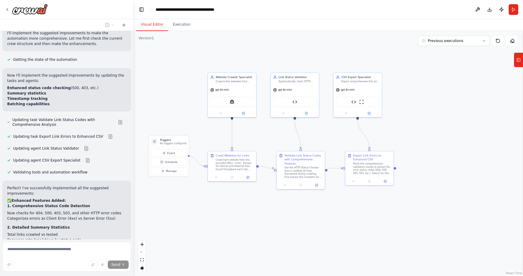
scroll to position [5450, 0]
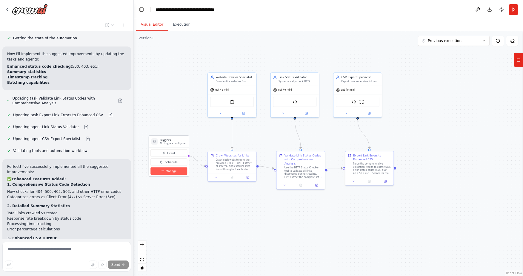
click at [171, 173] on span "Manage" at bounding box center [171, 171] width 11 height 4
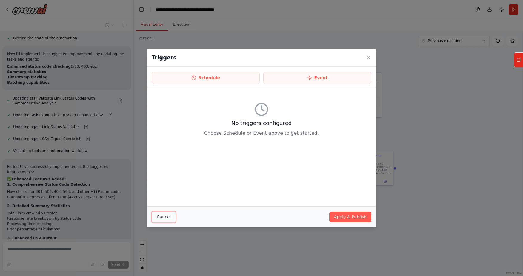
click at [164, 221] on button "Cancel" at bounding box center [164, 217] width 24 height 11
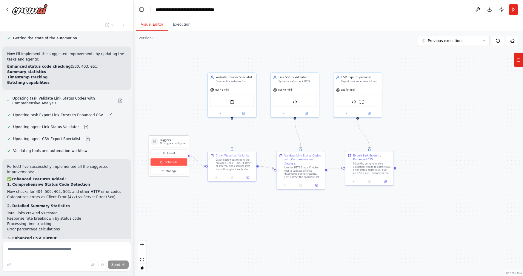
click at [169, 165] on button "Schedule" at bounding box center [168, 161] width 37 height 7
select select "******"
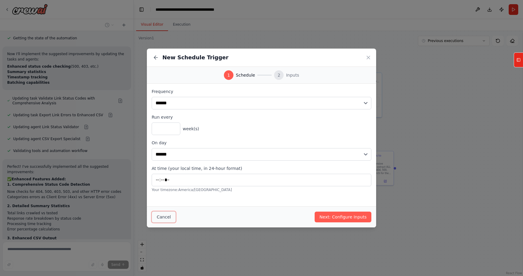
click at [168, 217] on button "Cancel" at bounding box center [164, 217] width 24 height 11
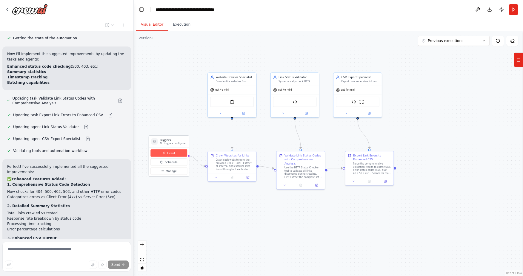
click at [170, 157] on button "Event" at bounding box center [168, 152] width 37 height 7
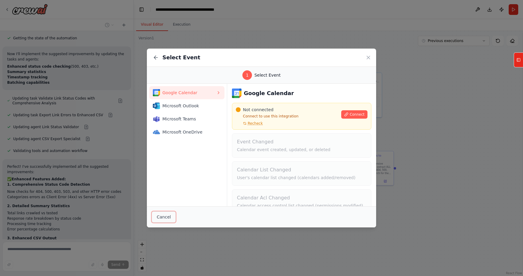
click at [171, 215] on button "Cancel" at bounding box center [164, 217] width 24 height 11
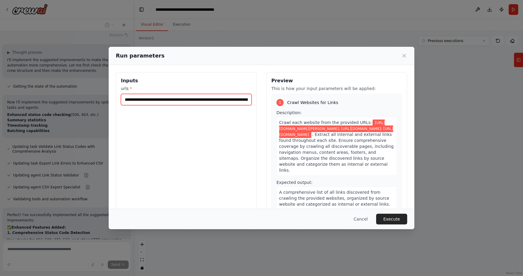
click at [192, 98] on input "**********" at bounding box center [186, 99] width 131 height 11
drag, startPoint x: 181, startPoint y: 101, endPoint x: 258, endPoint y: 104, distance: 77.0
click at [252, 104] on input "**********" at bounding box center [186, 99] width 131 height 11
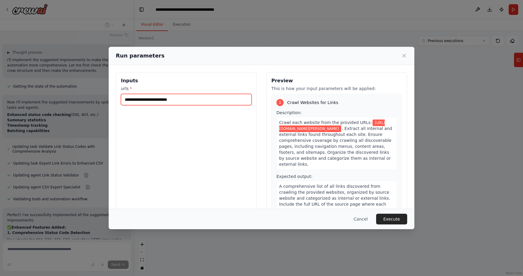
scroll to position [0, 0]
type input "**********"
click at [390, 220] on button "Execute" at bounding box center [391, 219] width 31 height 11
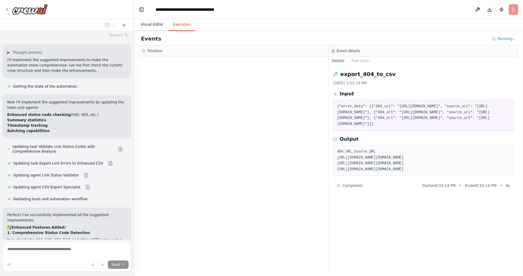
click at [158, 25] on button "Visual Editor" at bounding box center [152, 24] width 32 height 13
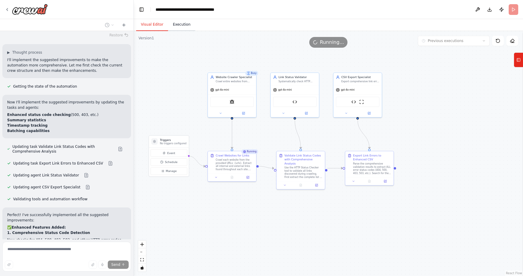
click at [185, 27] on button "Execution" at bounding box center [181, 24] width 27 height 13
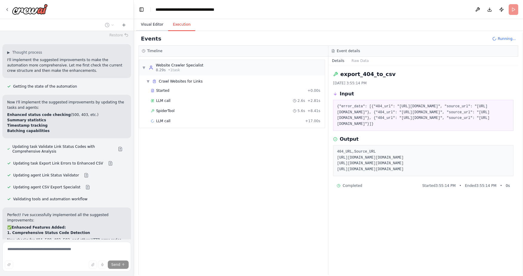
click at [159, 25] on button "Visual Editor" at bounding box center [152, 24] width 32 height 13
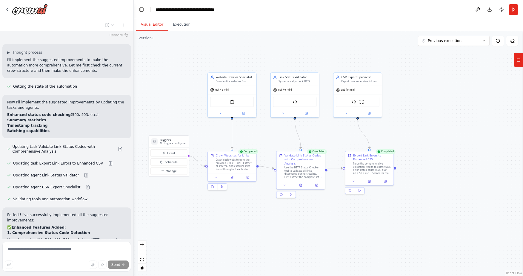
scroll to position [5450, 0]
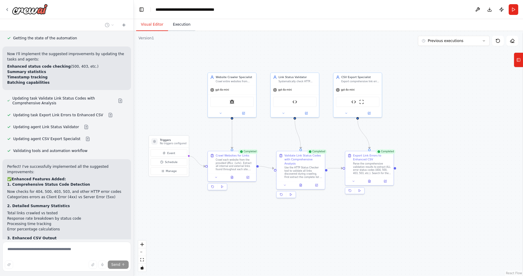
click at [182, 25] on button "Execution" at bounding box center [181, 24] width 27 height 13
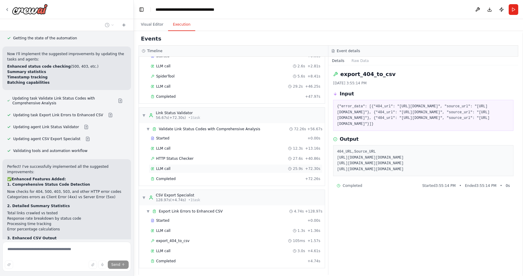
scroll to position [35, 0]
click at [196, 244] on div "export_404_to_csv 105ms + 1.57s" at bounding box center [236, 241] width 174 height 9
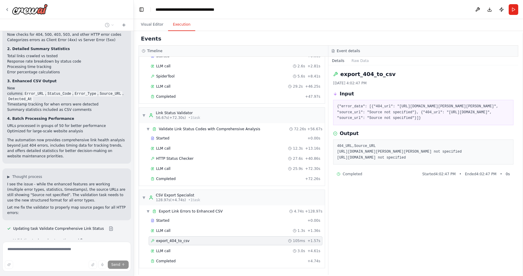
scroll to position [5607, 0]
click at [7, 164] on div "Perfect! I've successfully implemented all the suggested improvements: ✅ Enhanc…" at bounding box center [66, 83] width 129 height 162
click at [6, 3] on div at bounding box center [66, 9] width 133 height 19
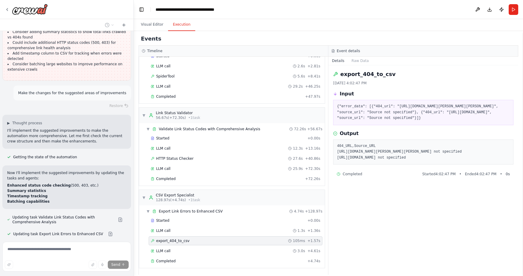
scroll to position [0, 0]
